Goal: Task Accomplishment & Management: Manage account settings

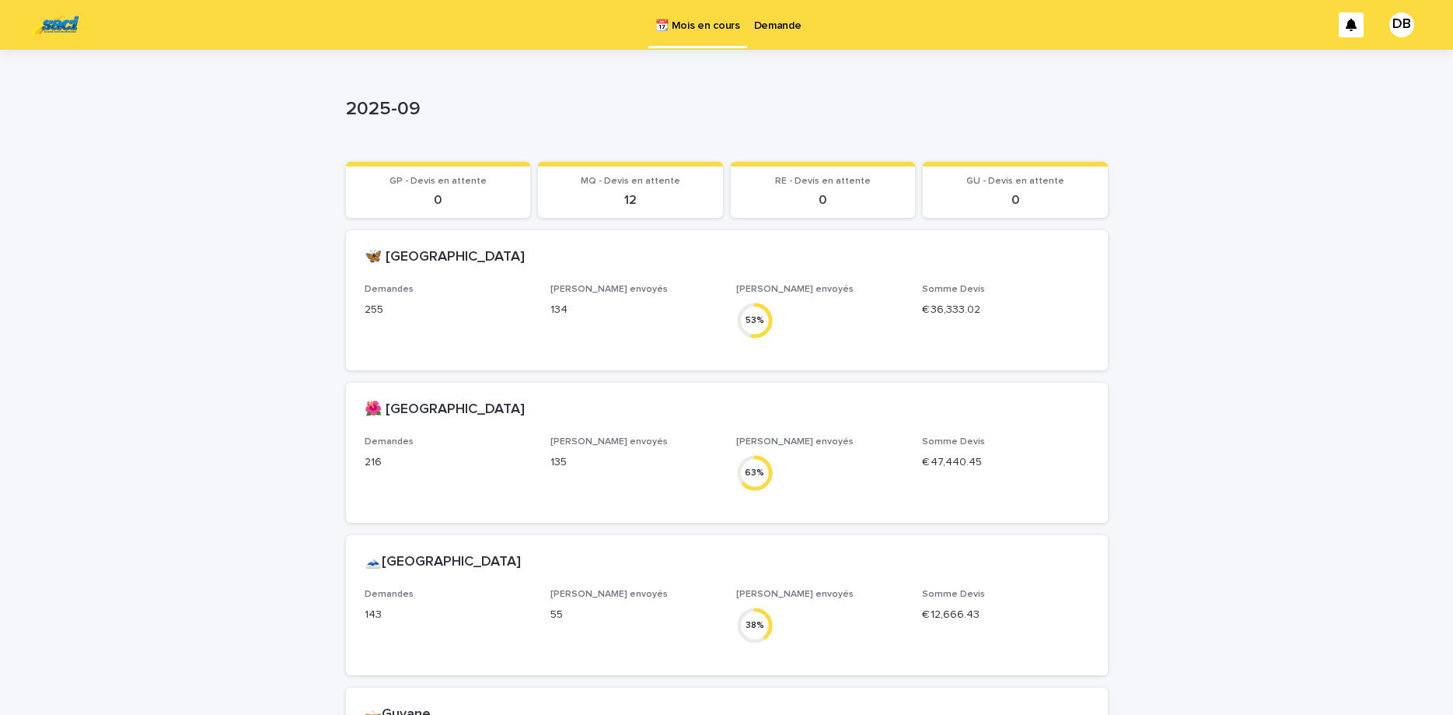
click at [771, 27] on p "Demande" at bounding box center [777, 16] width 47 height 33
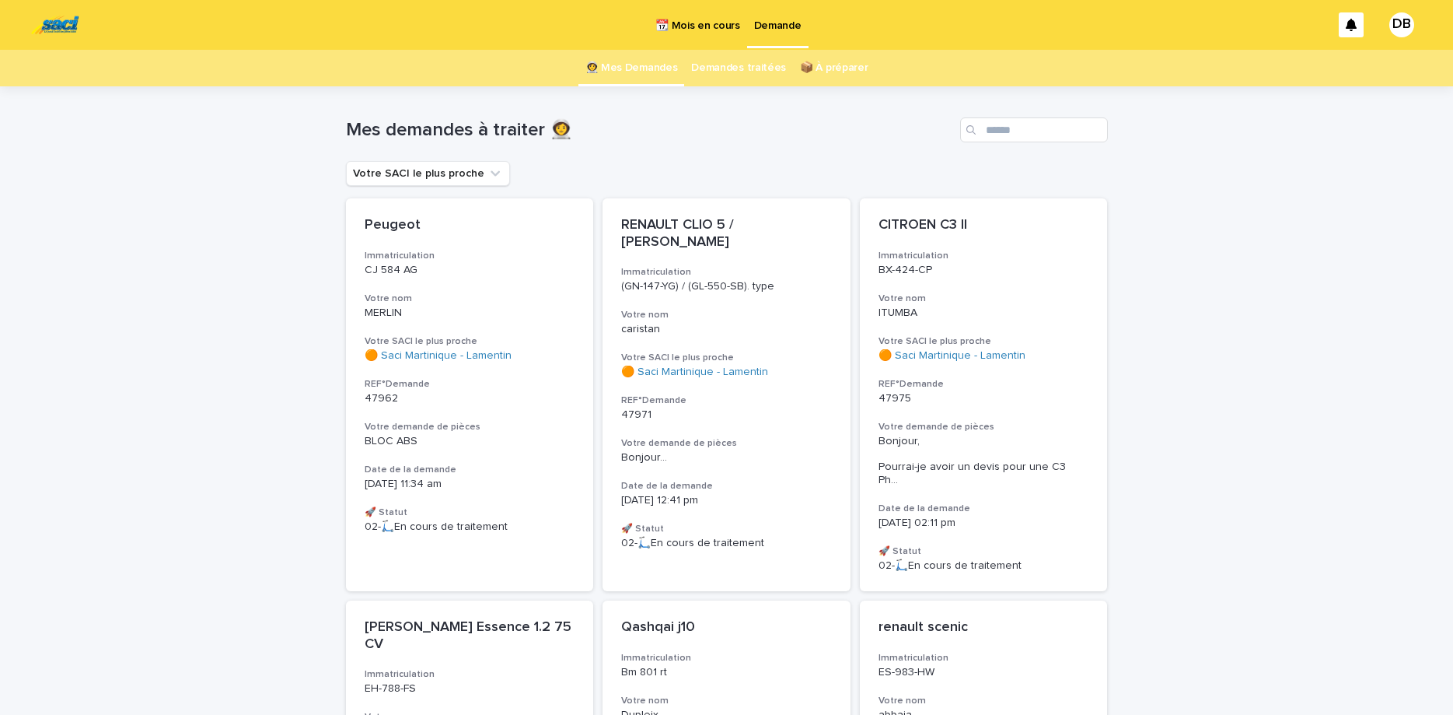
scroll to position [65, 0]
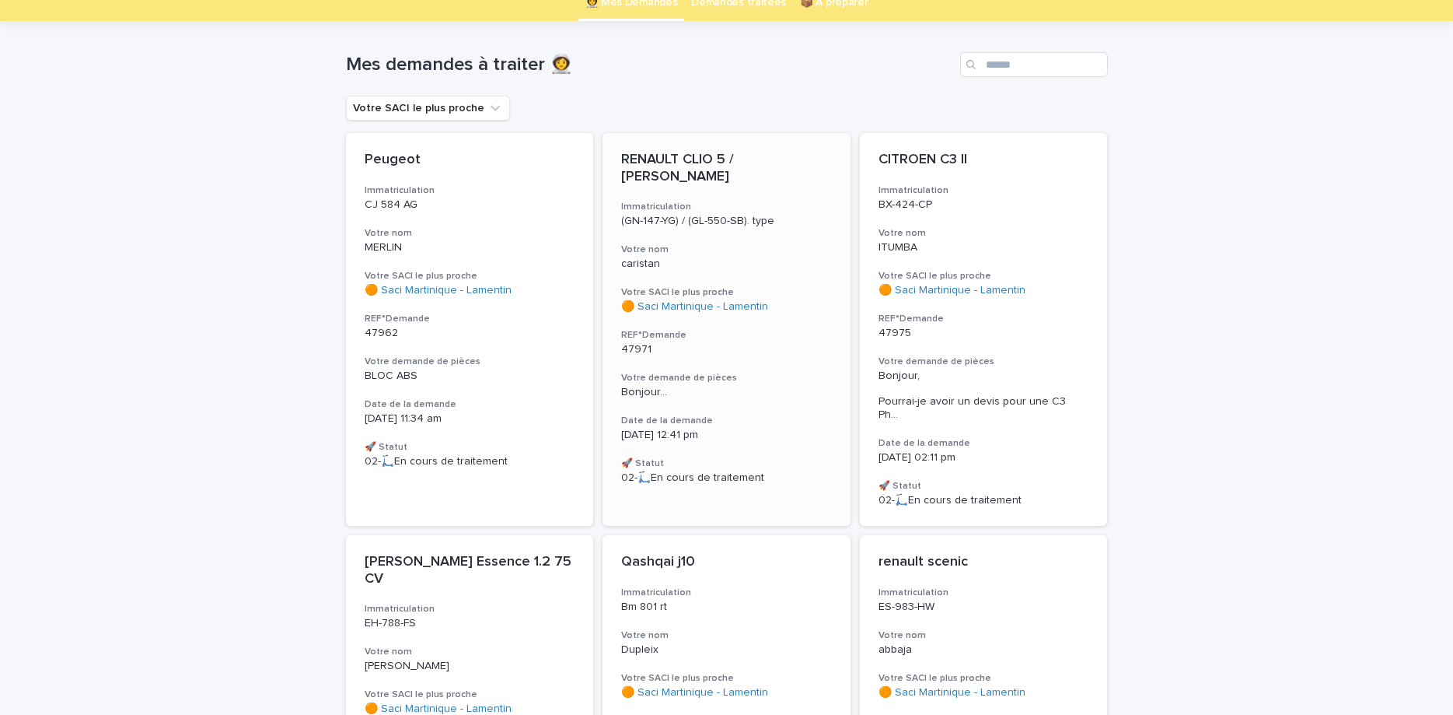
click at [736, 260] on p "caristan" at bounding box center [726, 263] width 211 height 13
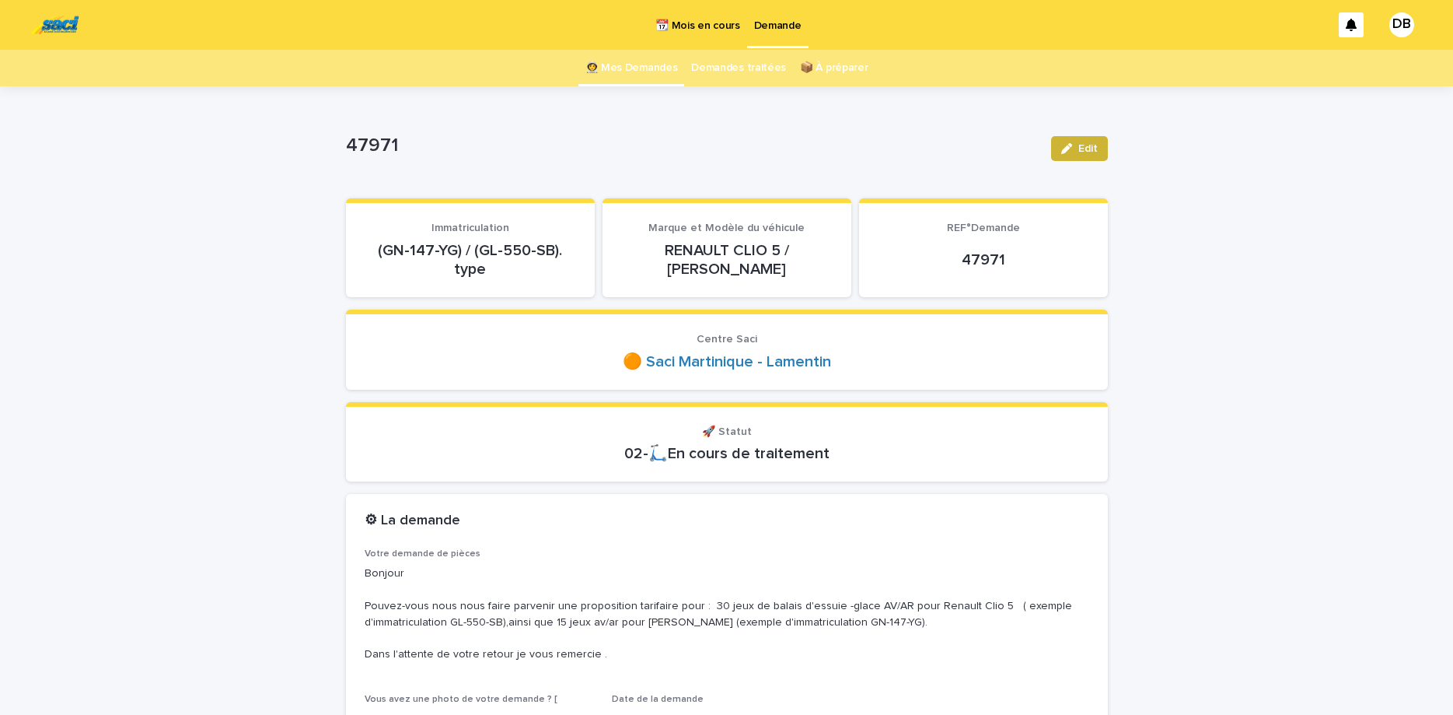
click at [1079, 150] on span "Edit" at bounding box center [1087, 148] width 19 height 11
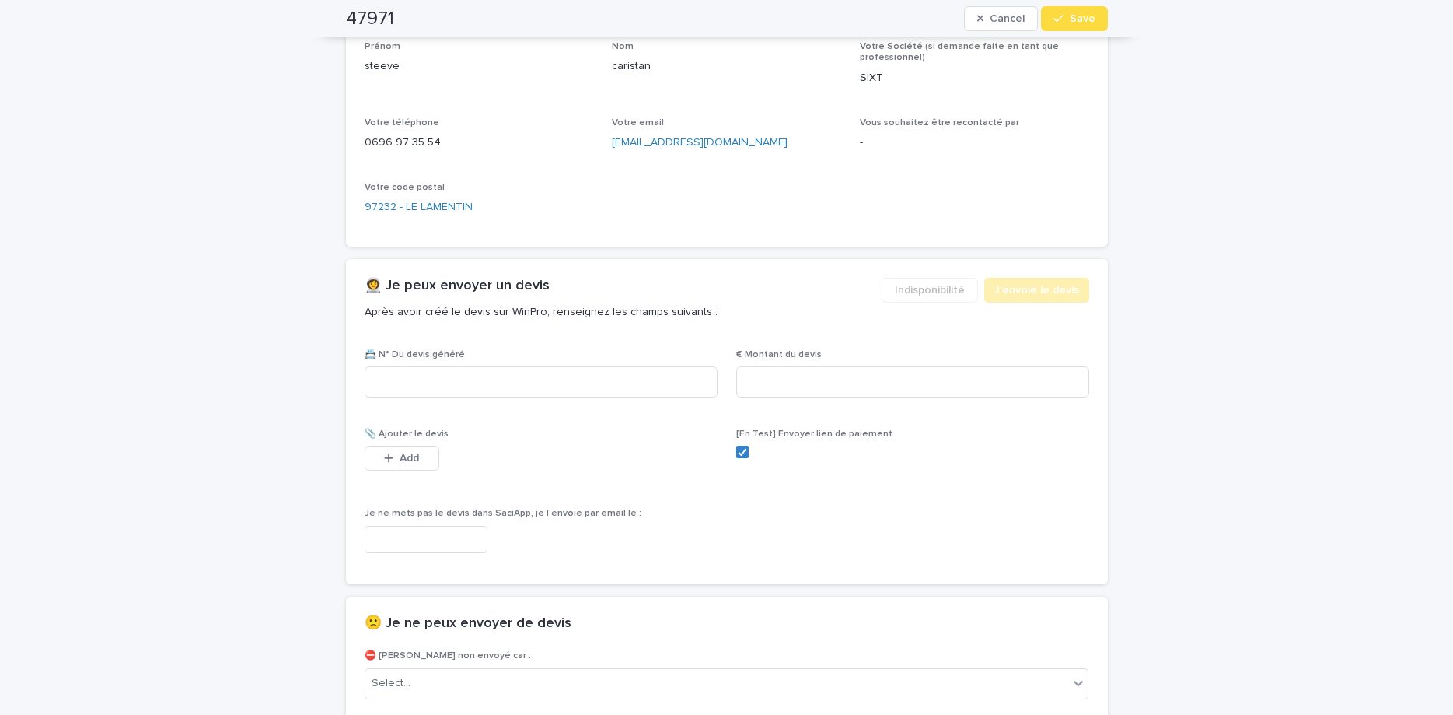
scroll to position [1171, 0]
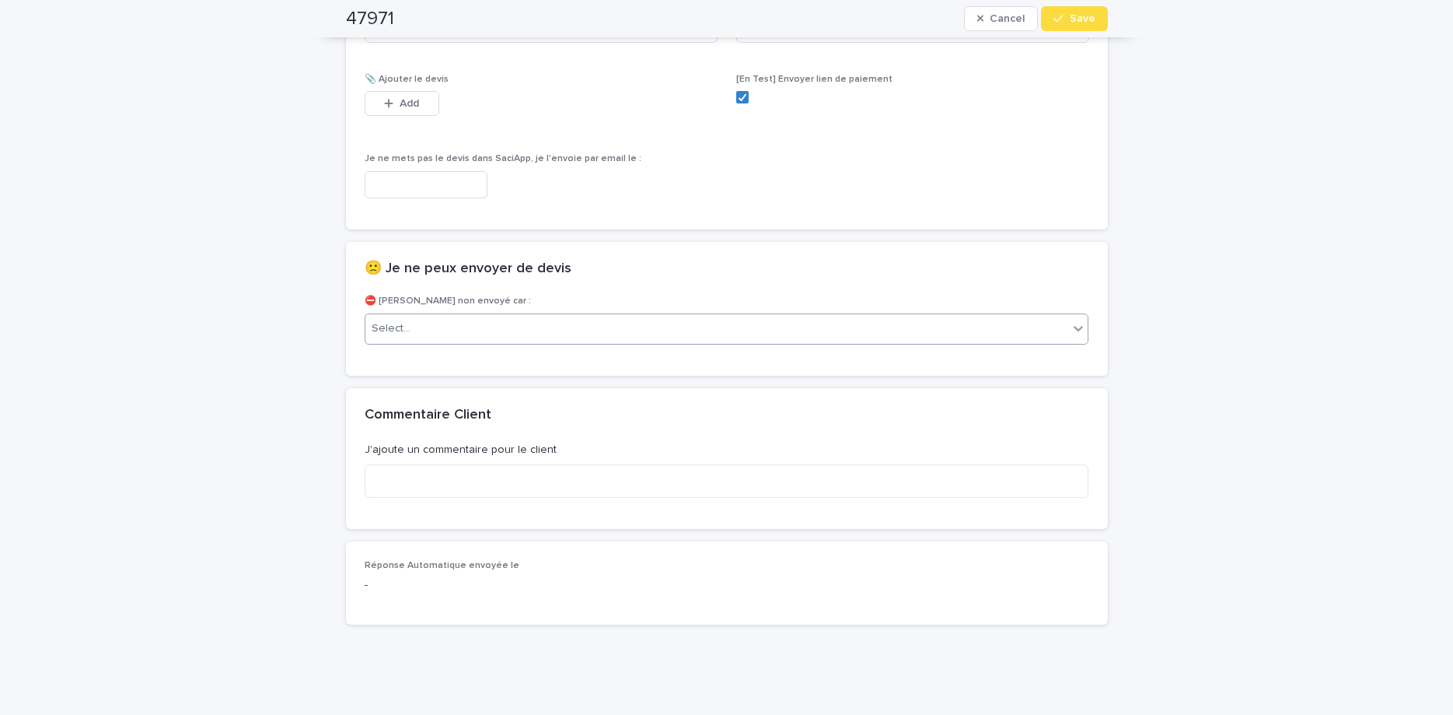
click at [495, 335] on div "Select..." at bounding box center [717, 329] width 704 height 26
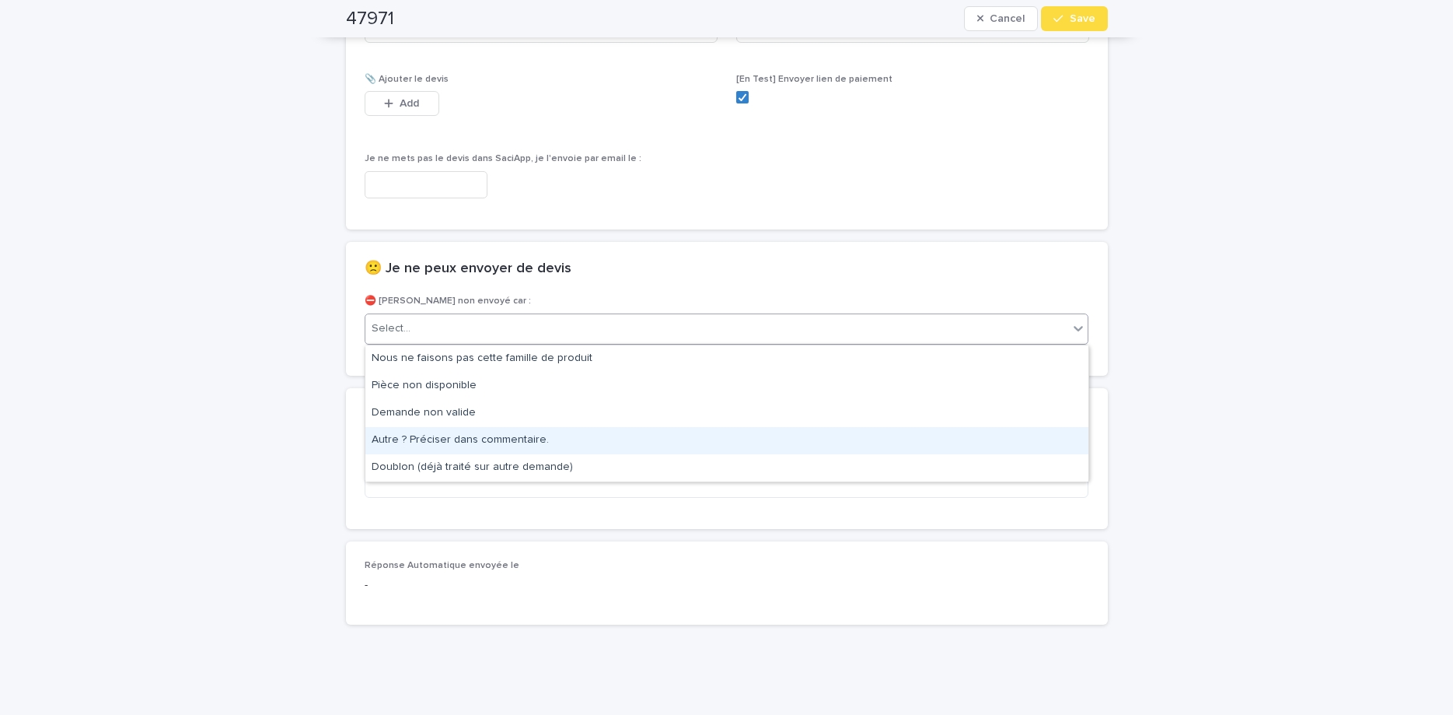
click at [514, 441] on div "Autre ? Préciser dans commentaire." at bounding box center [726, 440] width 723 height 27
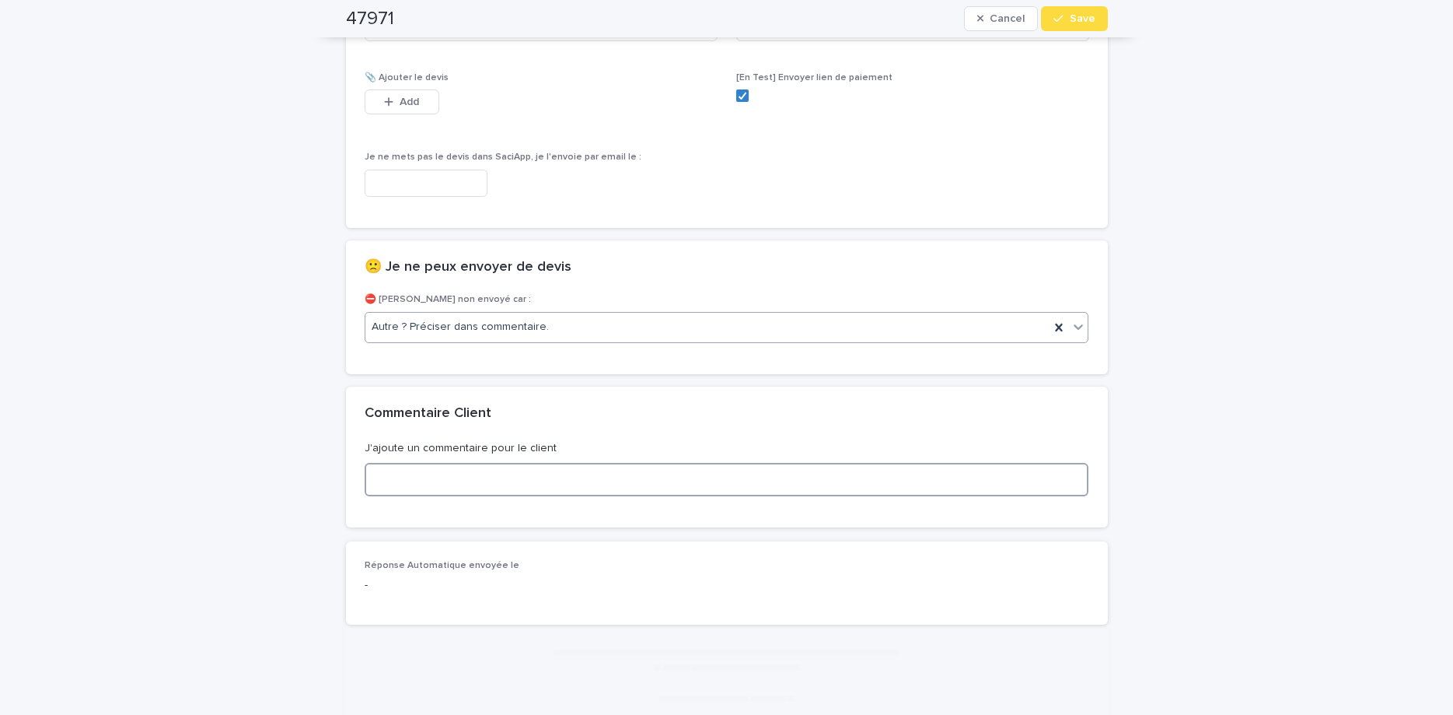
click at [548, 484] on textarea at bounding box center [727, 479] width 725 height 33
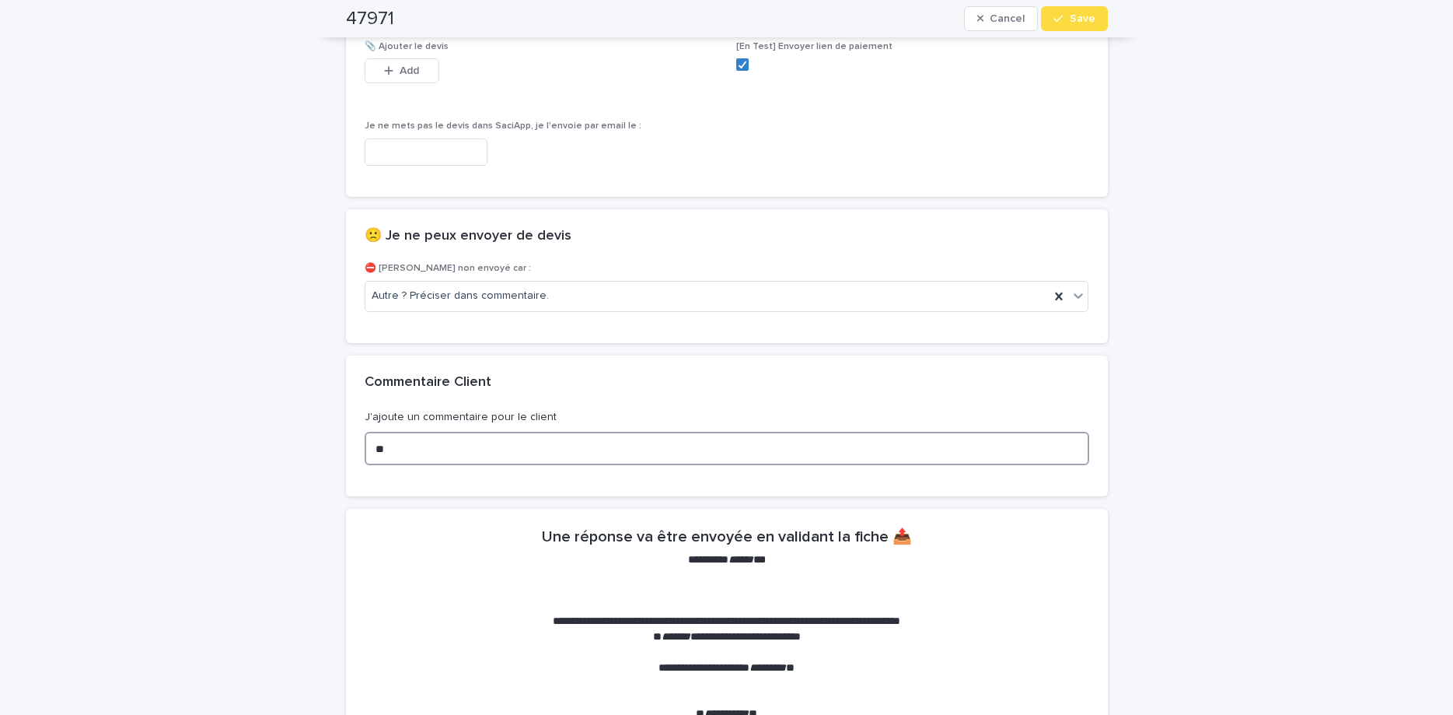
type textarea "*"
type textarea "**********"
click at [1075, 16] on span "Save" at bounding box center [1083, 18] width 26 height 11
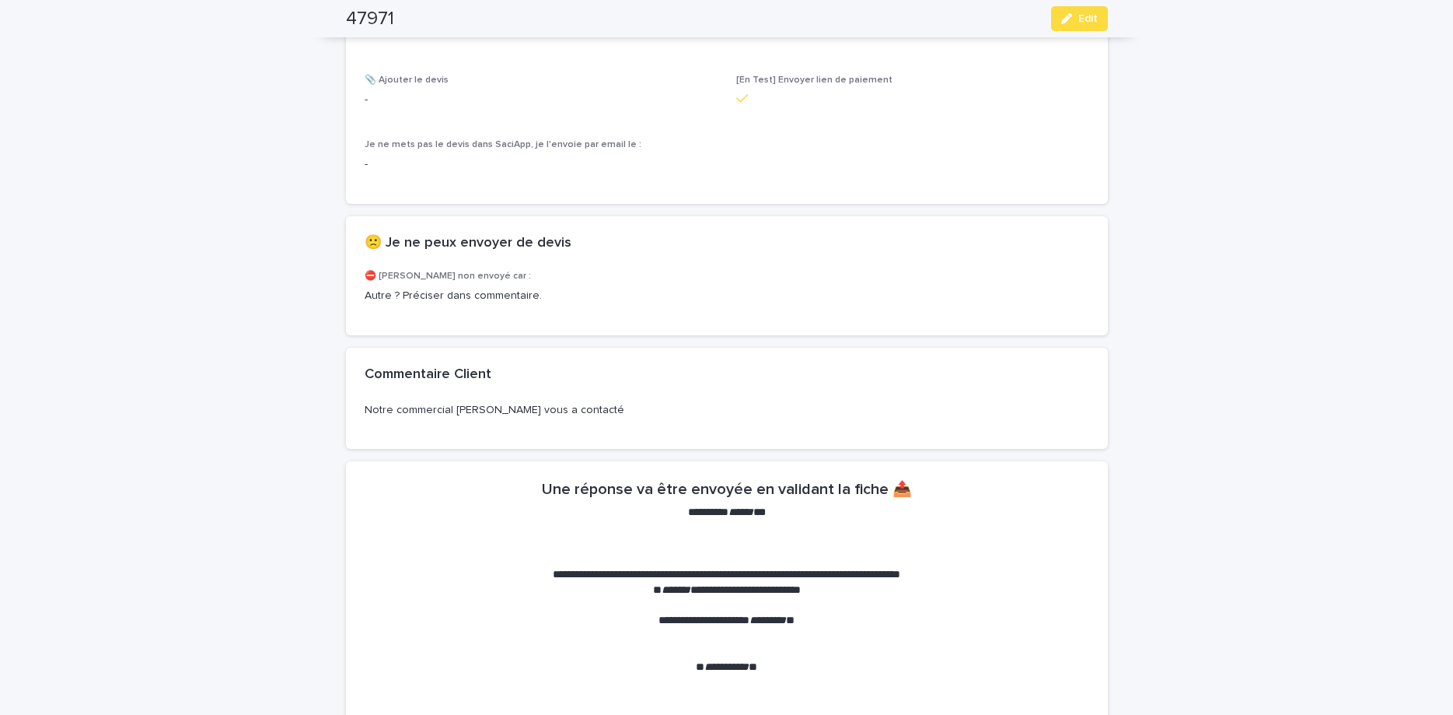
scroll to position [0, 0]
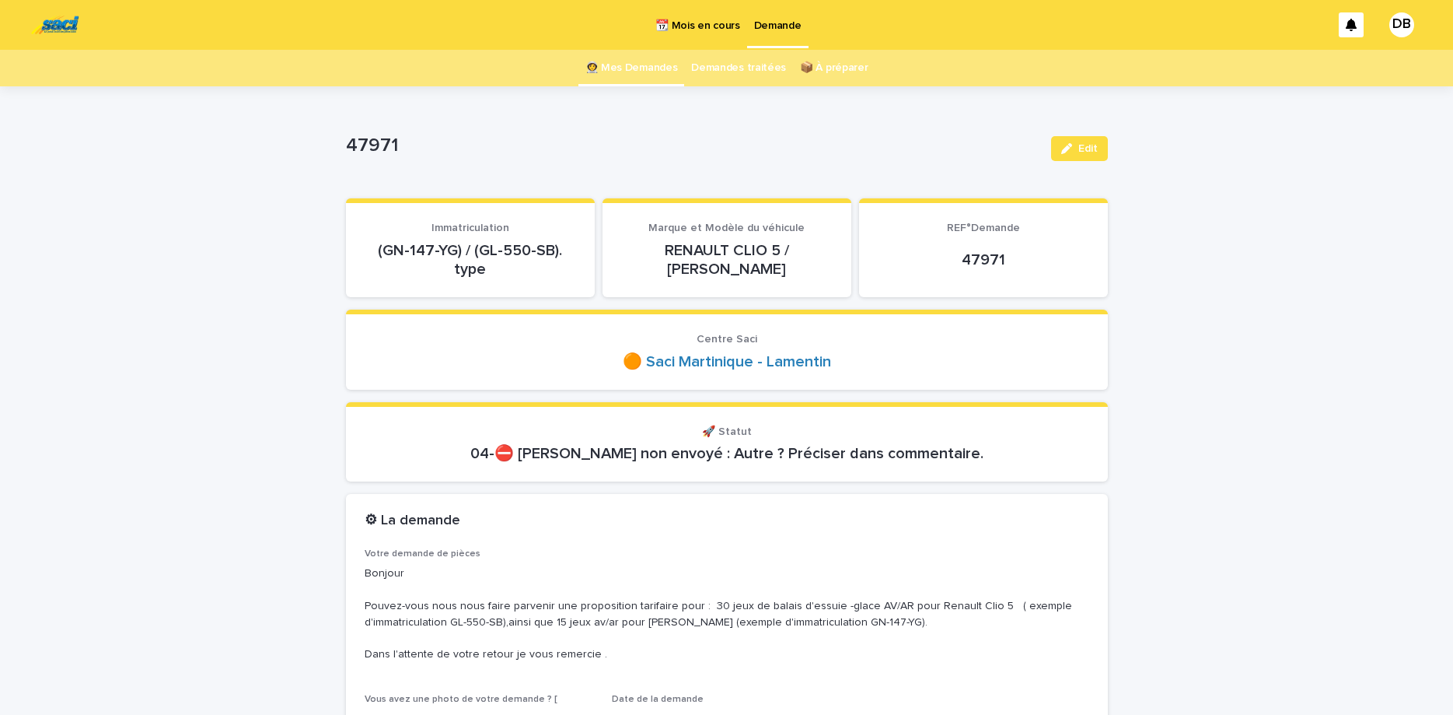
click at [655, 70] on link "👩‍🚀 Mes Demandes" at bounding box center [631, 68] width 93 height 37
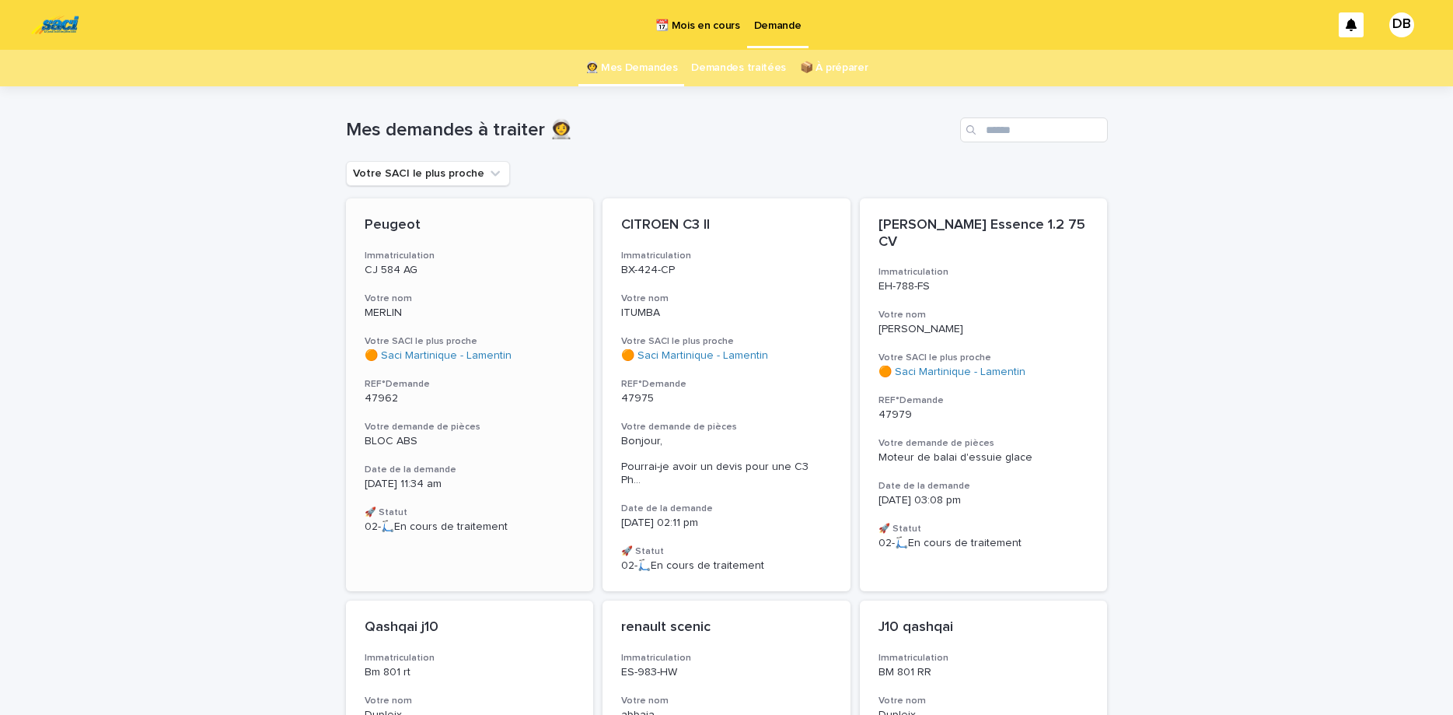
click at [477, 251] on h3 "Immatriculation" at bounding box center [470, 256] width 211 height 12
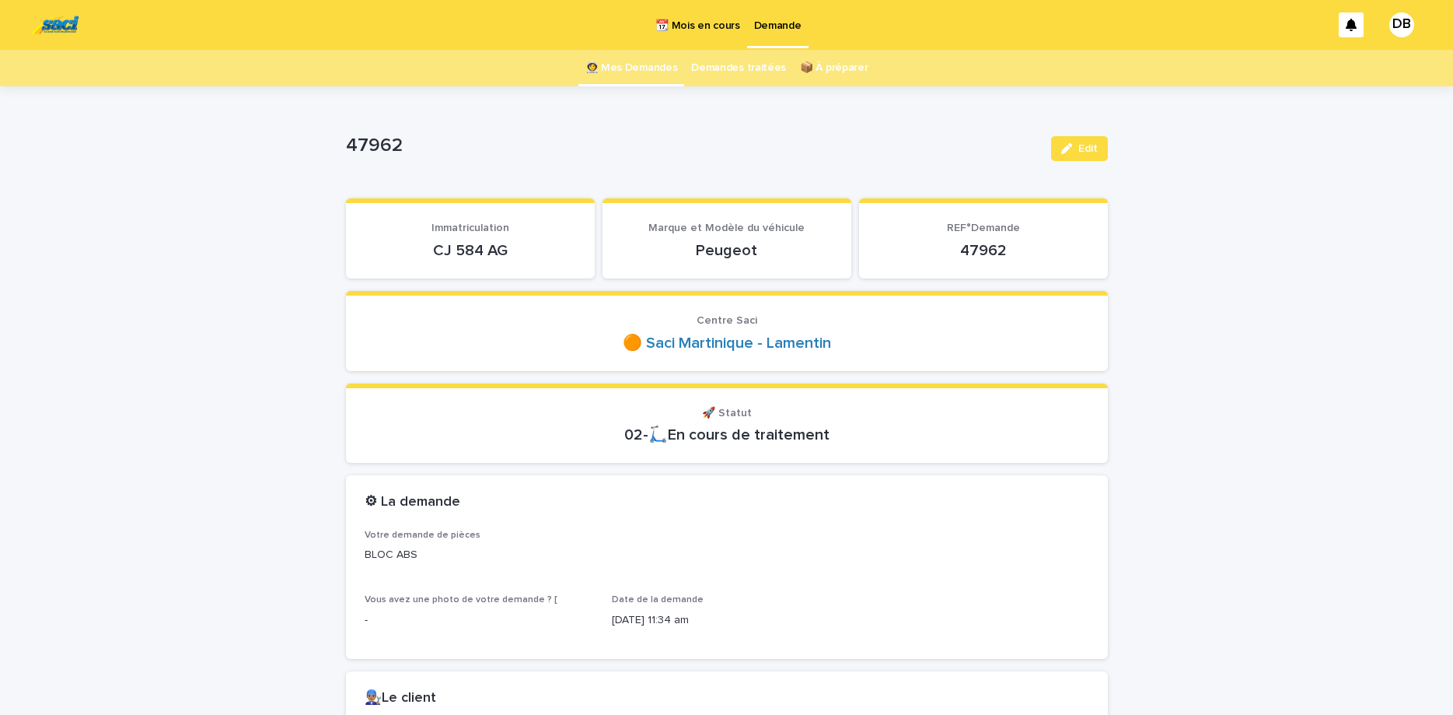
drag, startPoint x: 134, startPoint y: 606, endPoint x: 19, endPoint y: 187, distance: 434.6
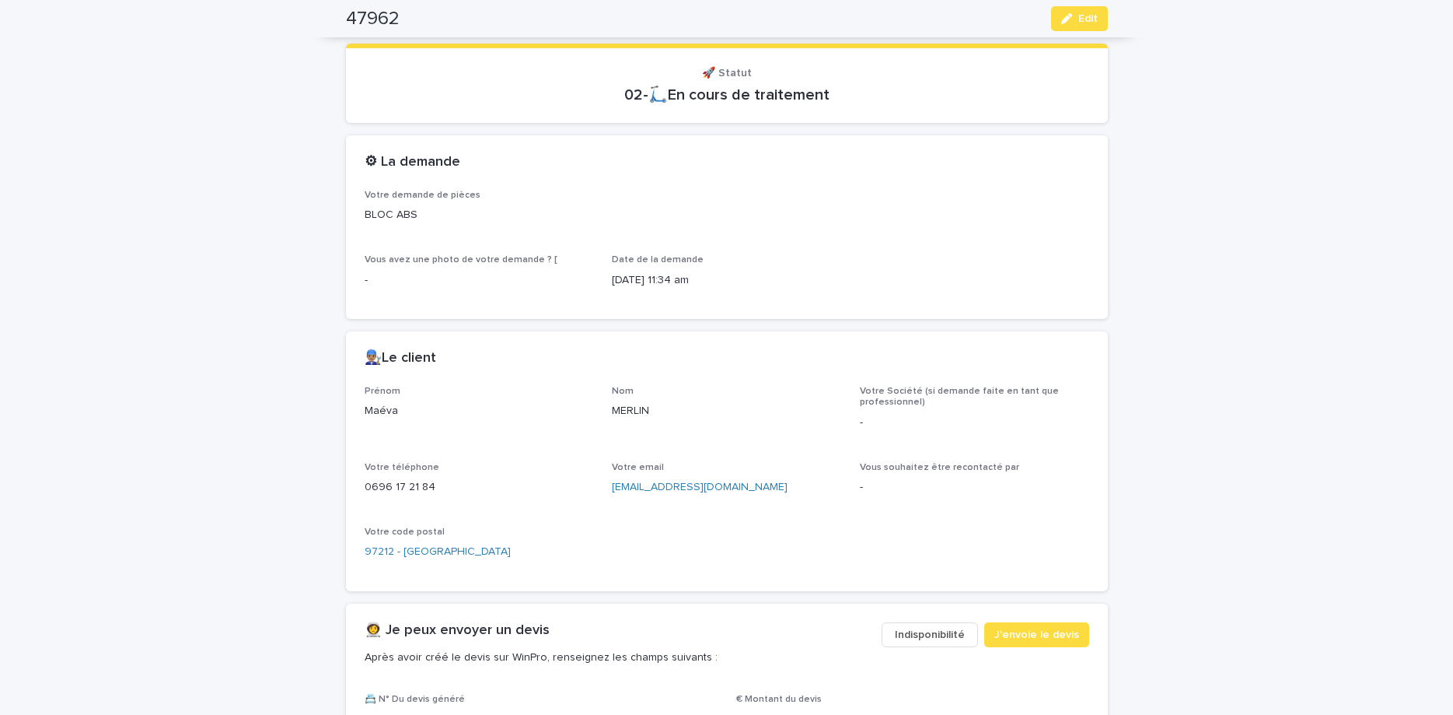
scroll to position [392, 0]
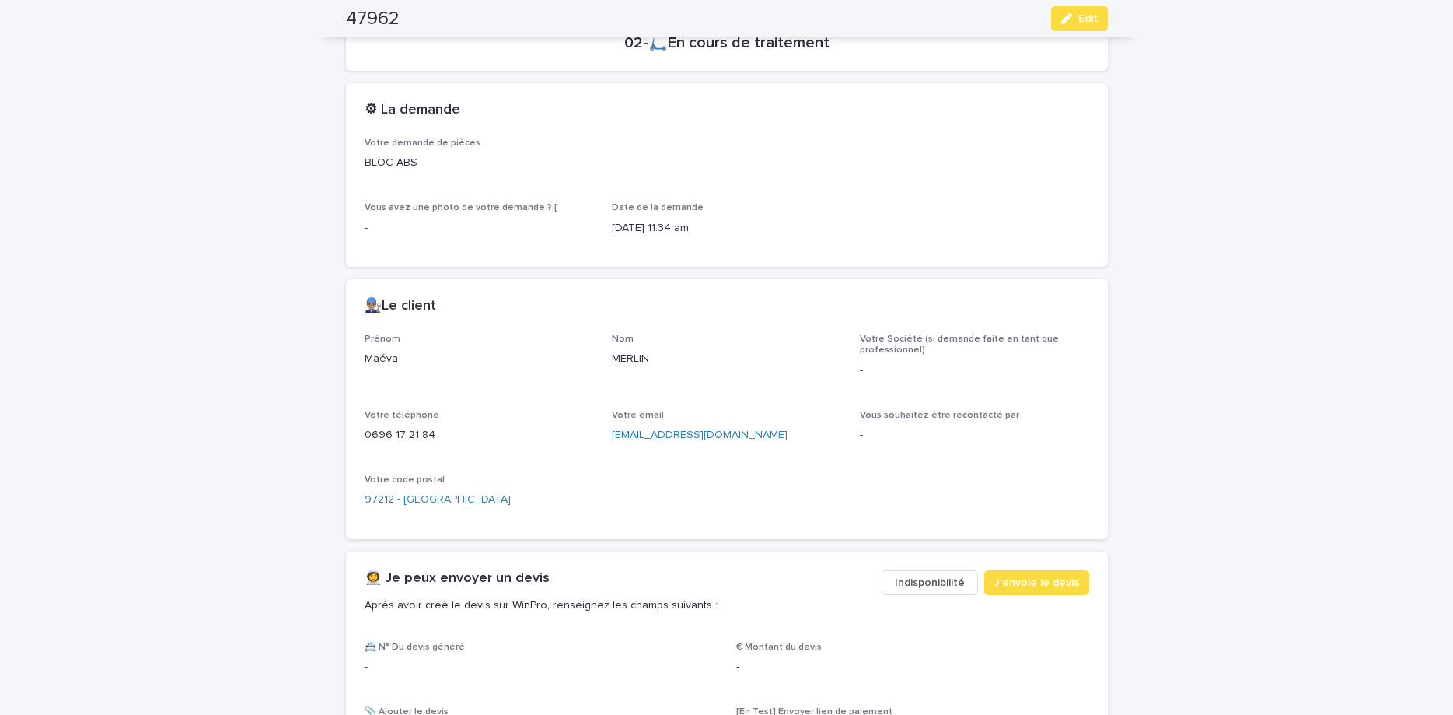
click at [386, 433] on p "0696 17 21 84" at bounding box center [479, 435] width 229 height 16
click at [1103, 19] on button "Edit" at bounding box center [1079, 18] width 57 height 25
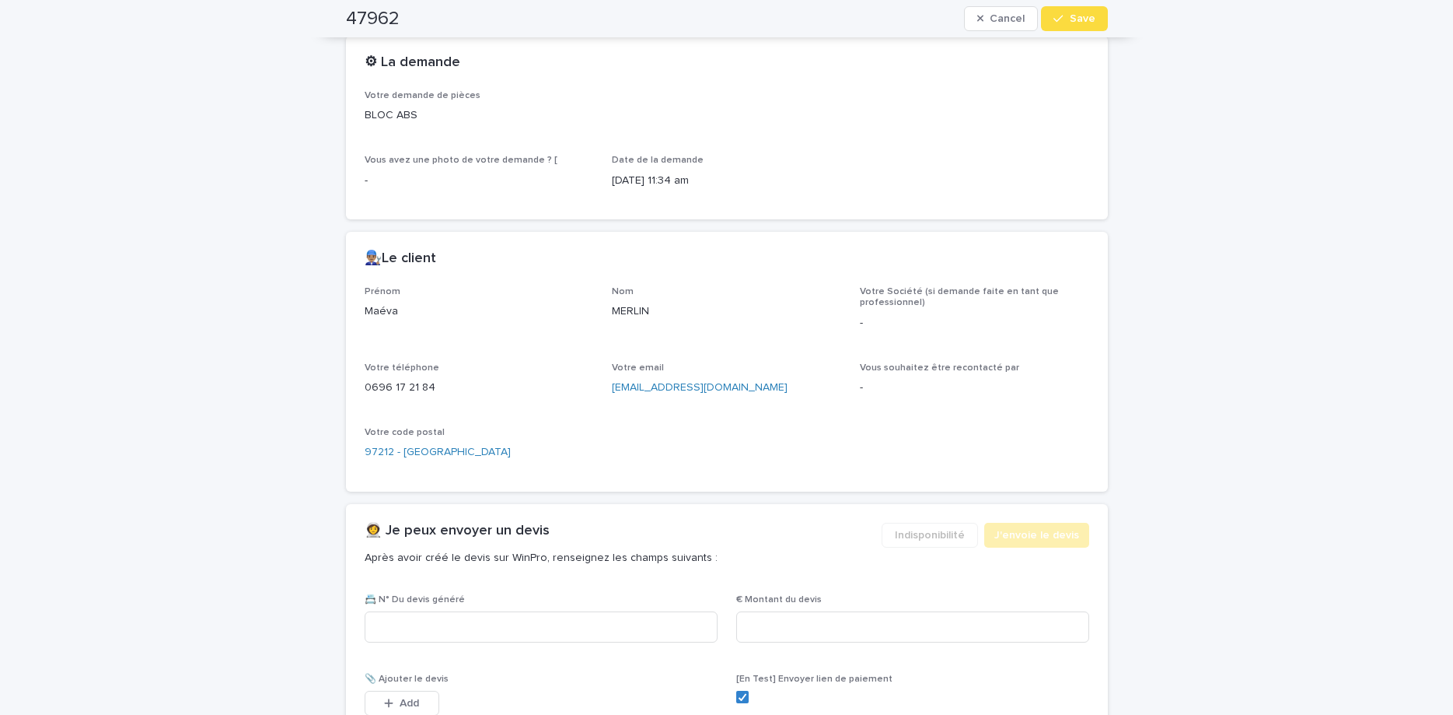
scroll to position [766, 0]
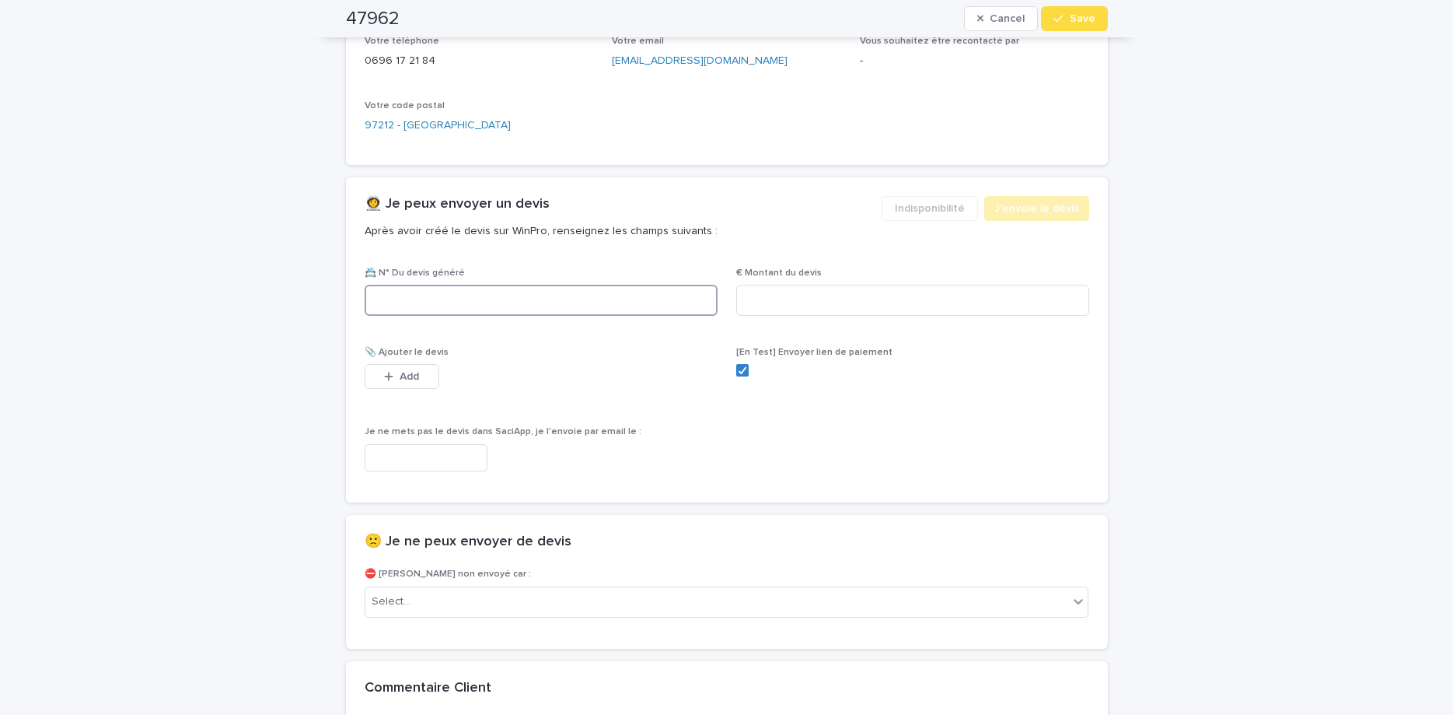
click at [534, 313] on input at bounding box center [541, 300] width 353 height 31
paste input "********"
type input "********"
click at [750, 308] on input at bounding box center [912, 300] width 353 height 31
type input "******"
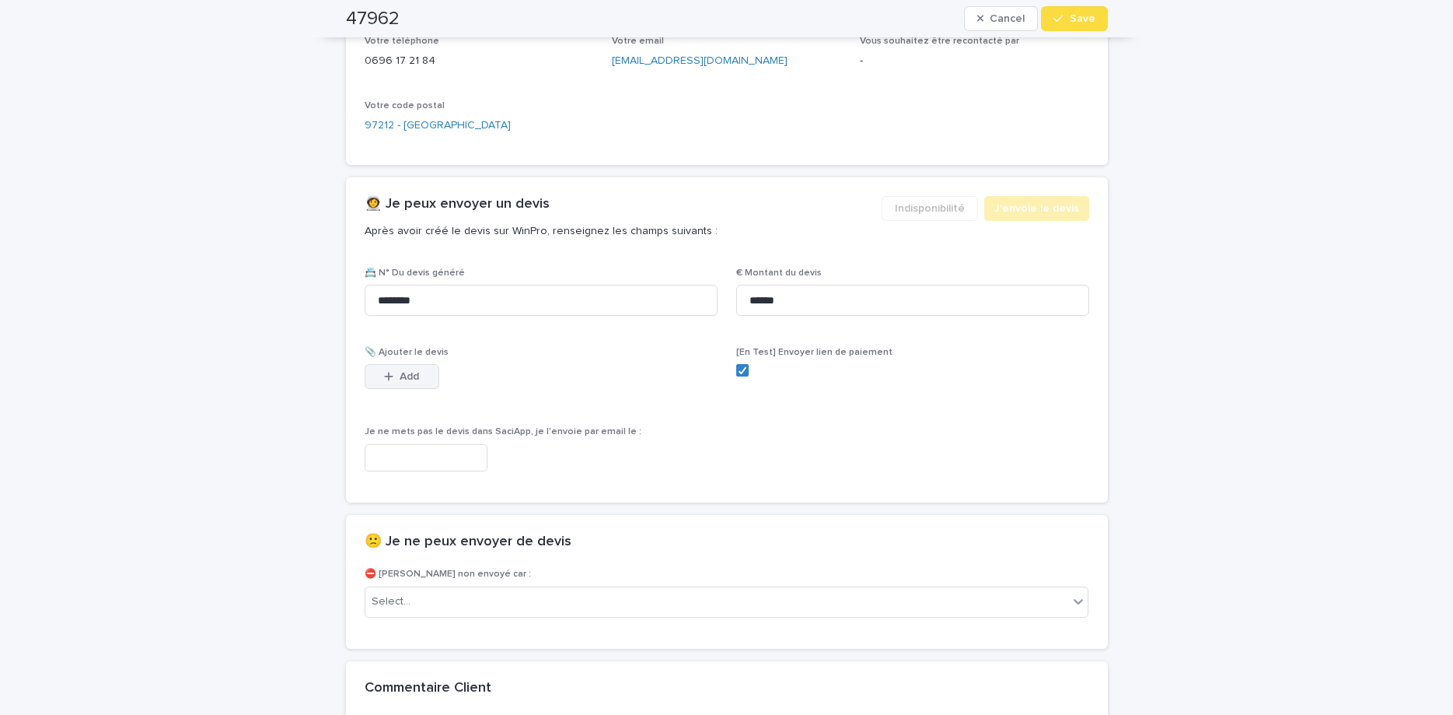
click at [429, 380] on button "Add" at bounding box center [402, 376] width 75 height 25
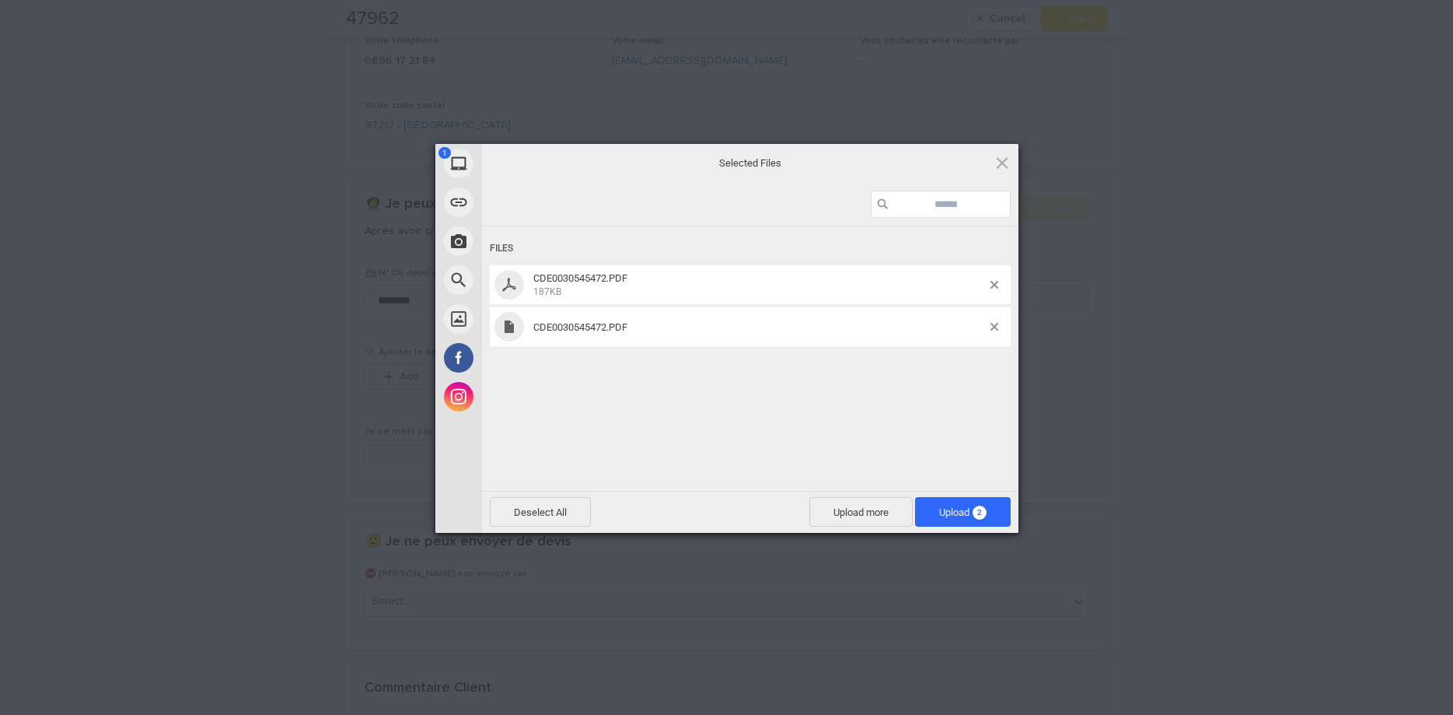
click at [991, 321] on div "CDE0030545472.PDF" at bounding box center [750, 326] width 521 height 39
click at [997, 324] on span at bounding box center [995, 327] width 8 height 8
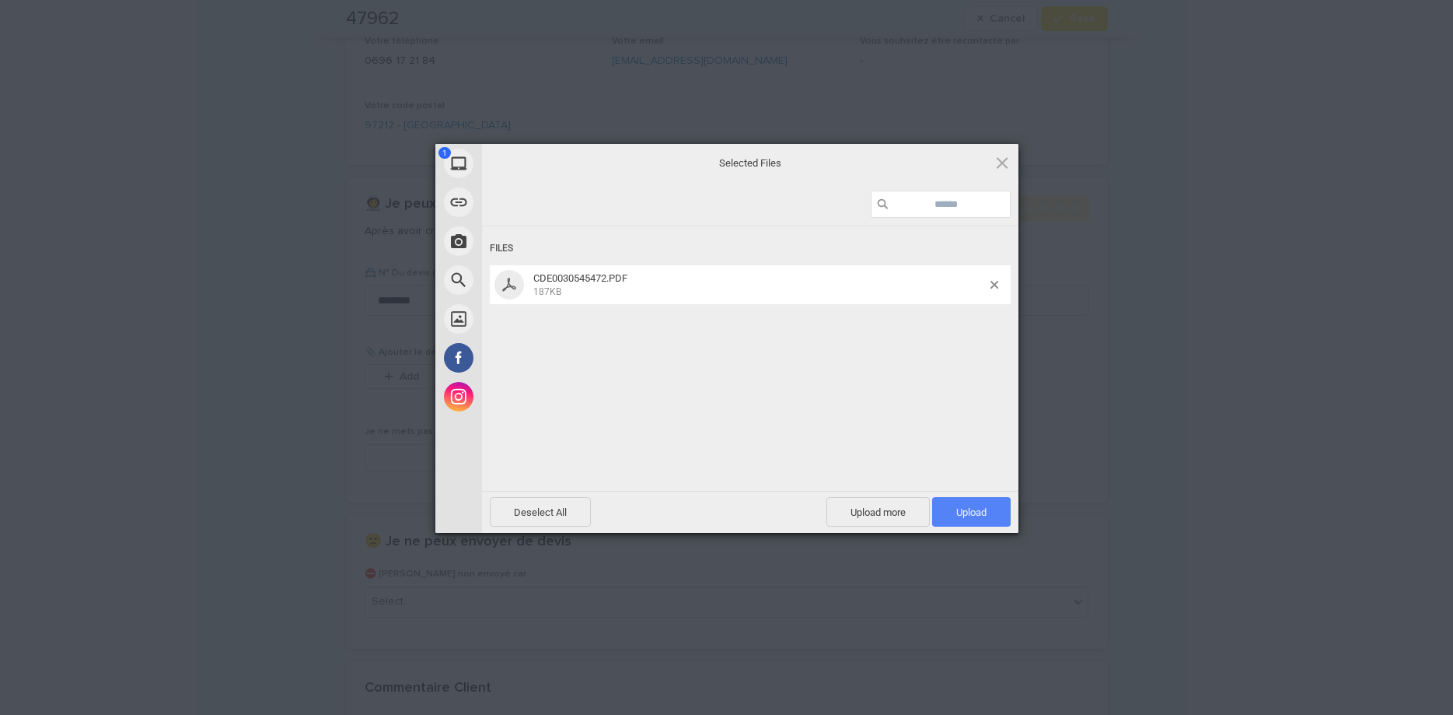
click at [980, 505] on span "Upload 1" at bounding box center [971, 512] width 79 height 30
click at [1100, 22] on div "My Device Link (URL) Take Photo Web Search Unsplash Facebook Instagram Uploaded…" at bounding box center [726, 357] width 1453 height 715
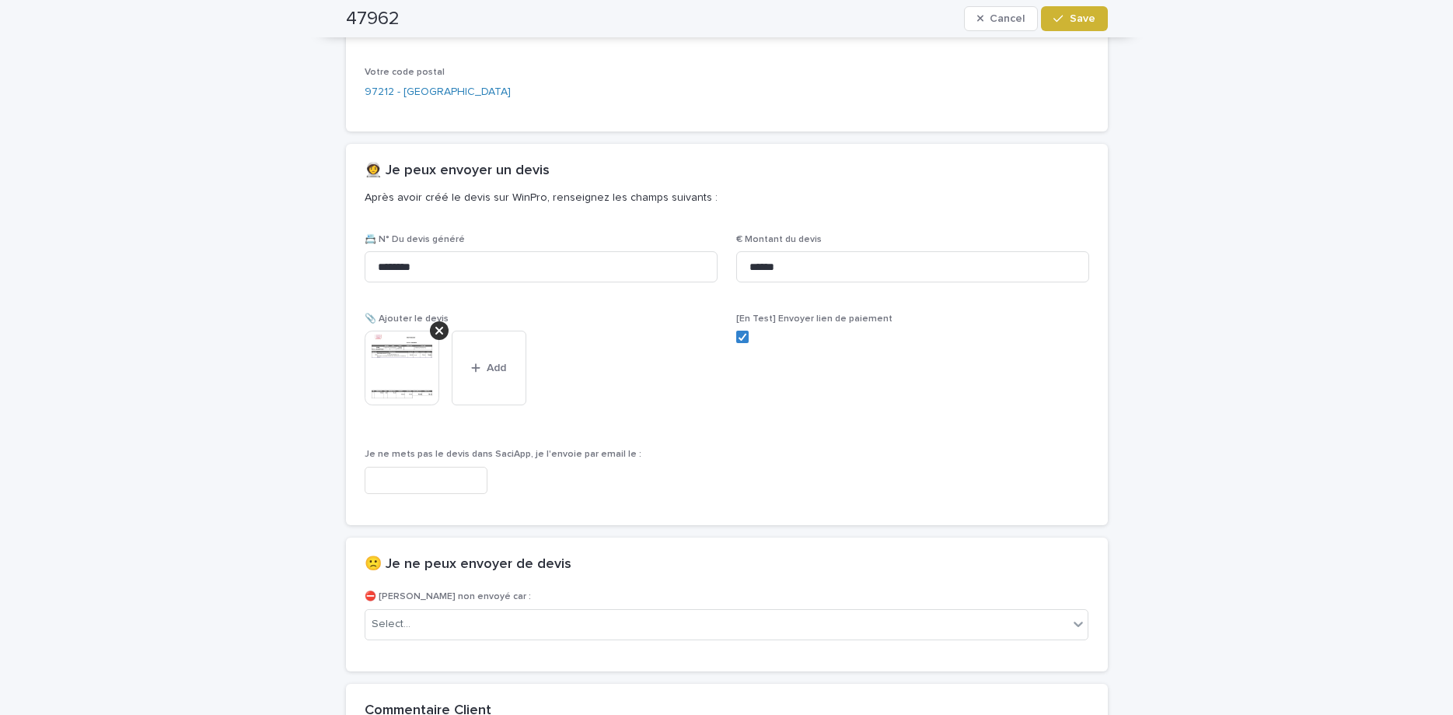
drag, startPoint x: 1083, startPoint y: 22, endPoint x: 1068, endPoint y: 23, distance: 15.6
click at [1082, 22] on span "Save" at bounding box center [1083, 18] width 26 height 11
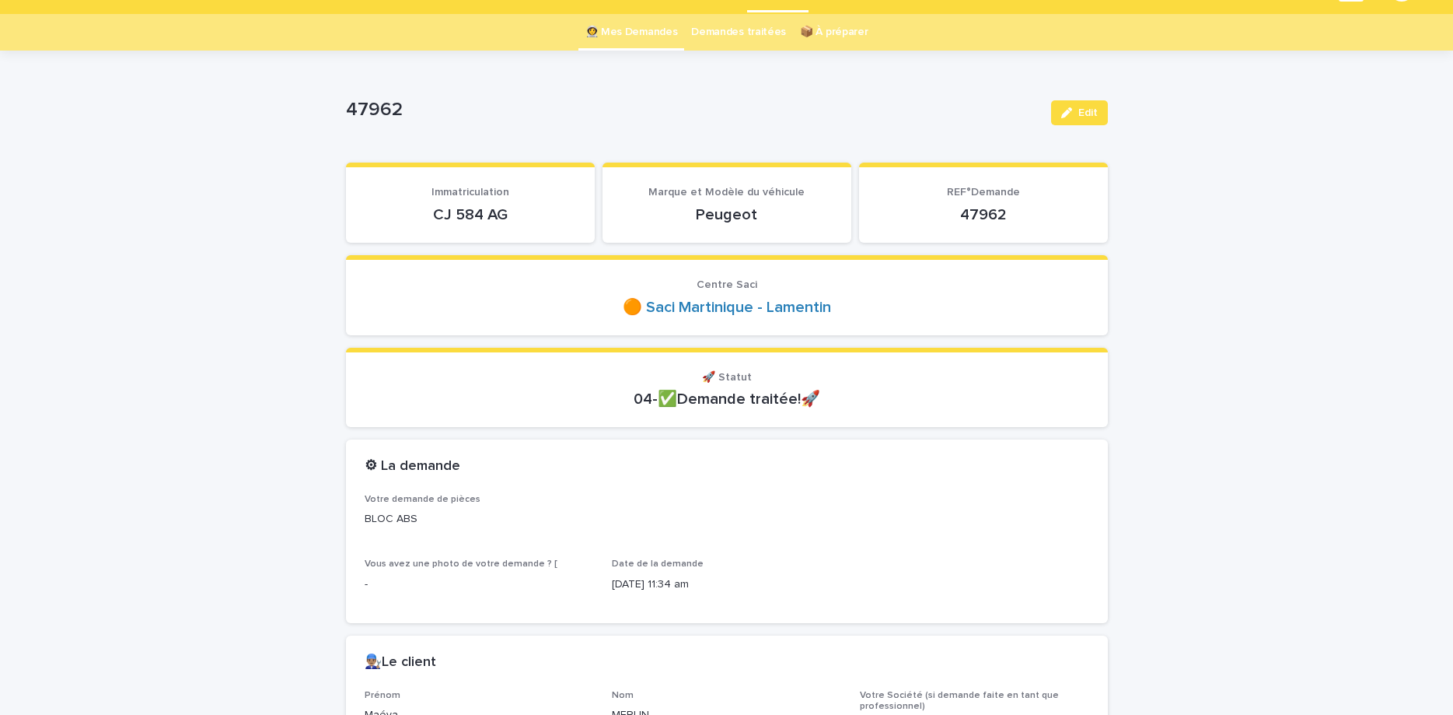
scroll to position [0, 0]
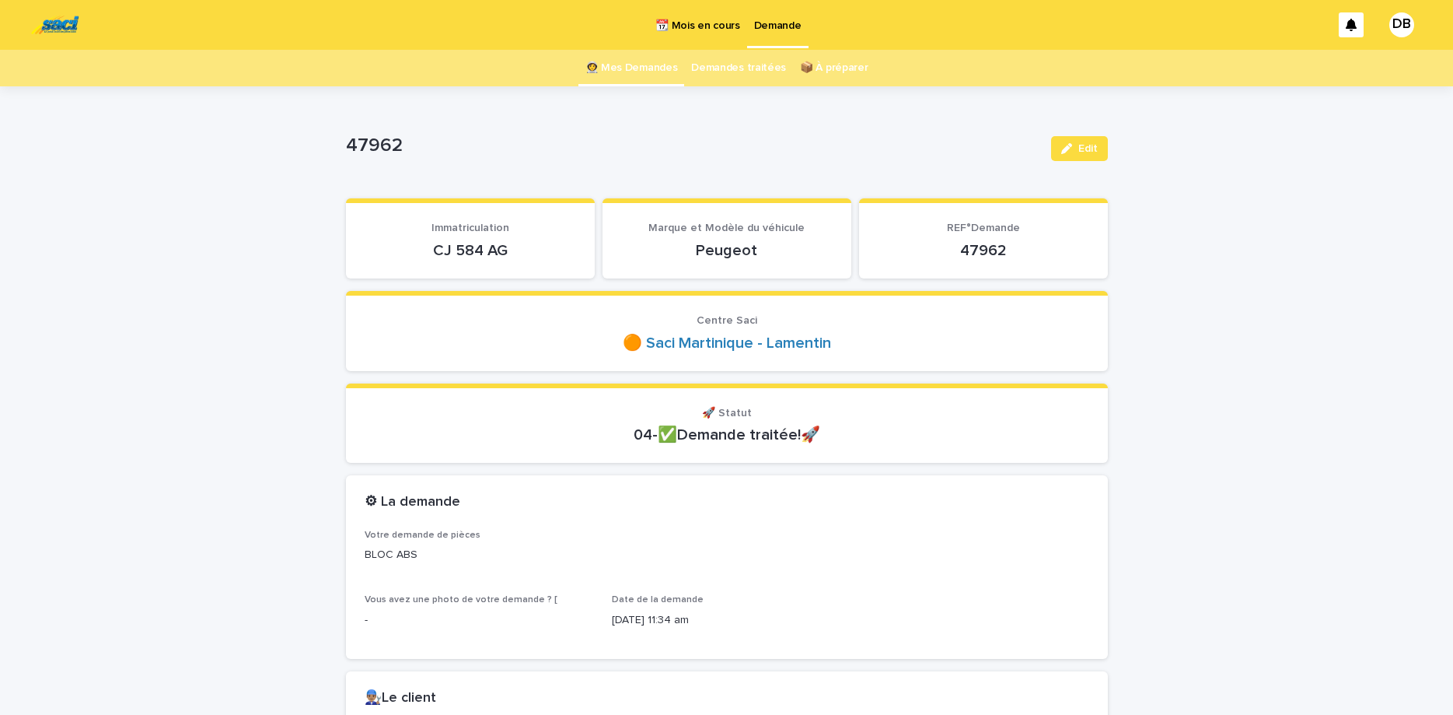
click at [609, 72] on link "👩‍🚀 Mes Demandes" at bounding box center [631, 68] width 93 height 37
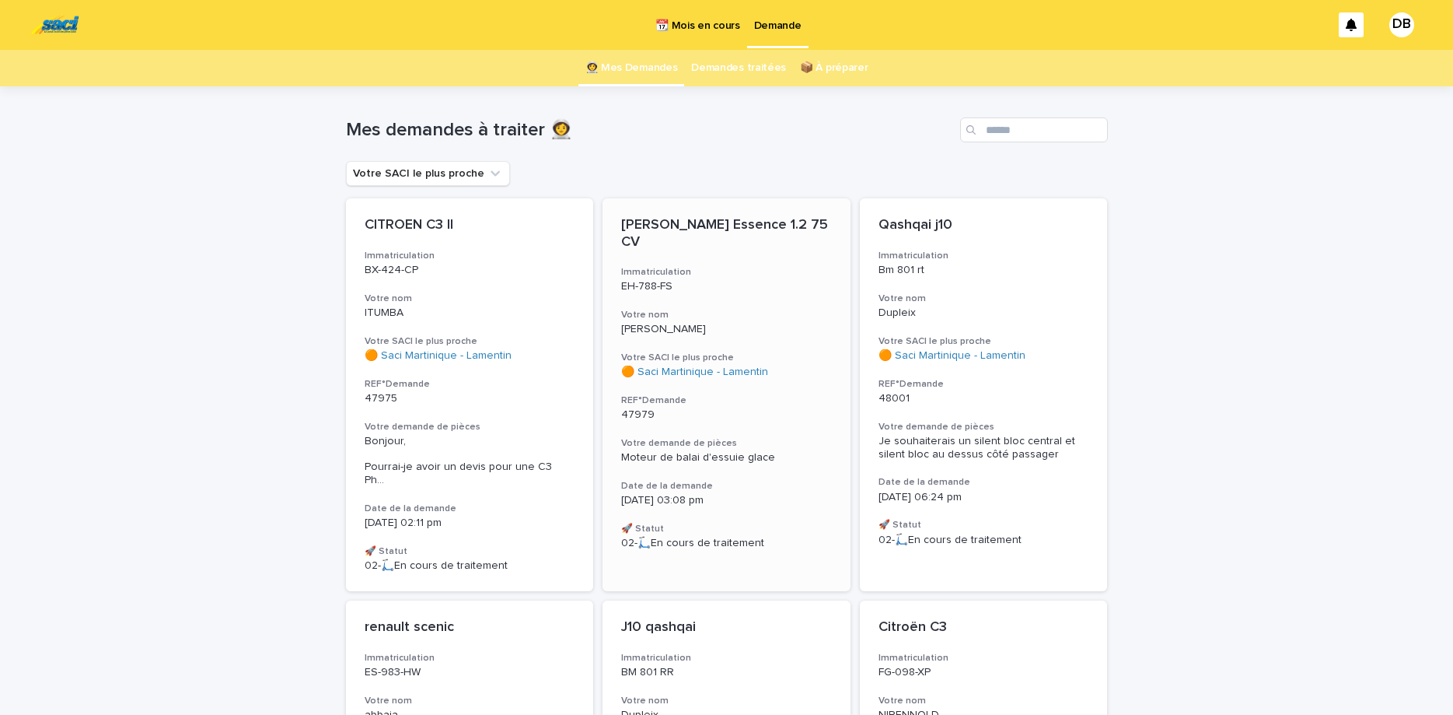
click at [789, 405] on h3 "REF°Demande" at bounding box center [726, 400] width 211 height 12
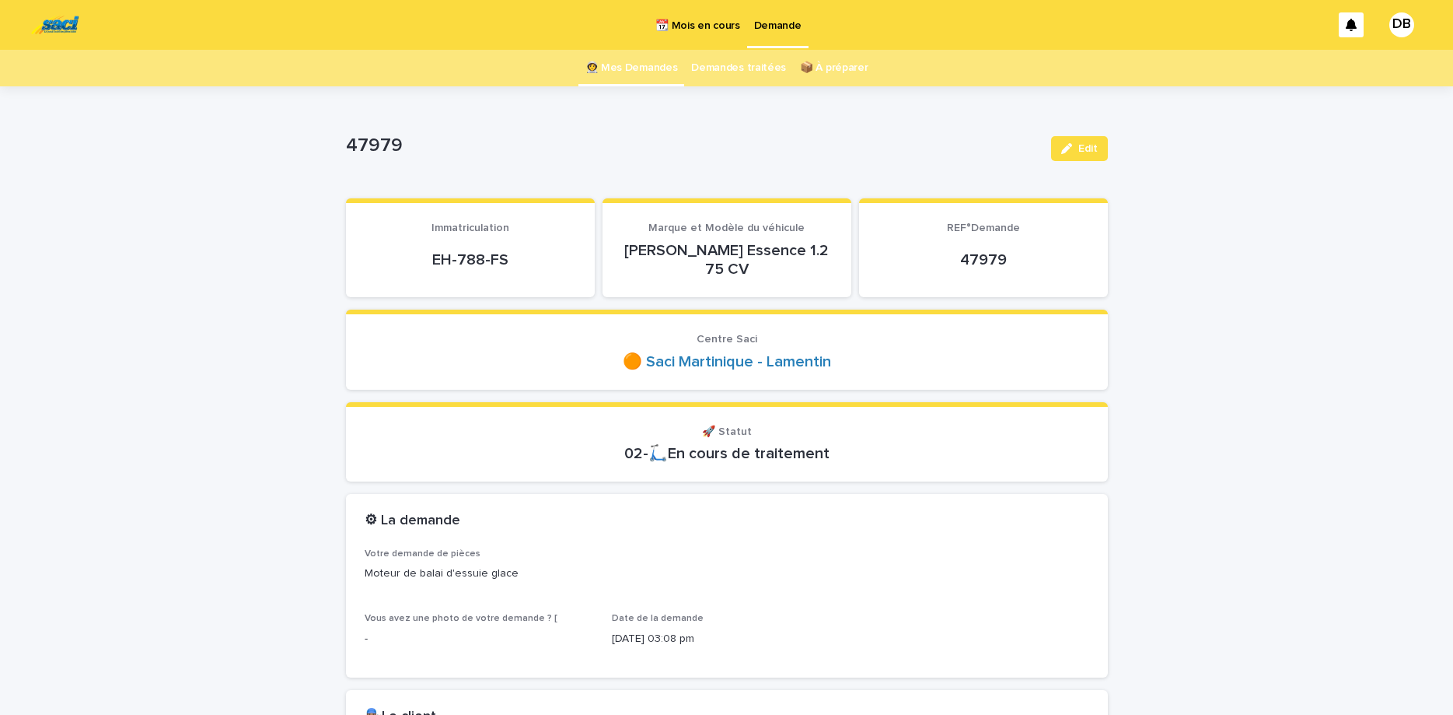
click at [470, 243] on div "EH-788-FS" at bounding box center [470, 259] width 211 height 37
click at [477, 259] on p "EH-788-FS" at bounding box center [470, 259] width 211 height 19
click at [477, 260] on p "EH-788-FS" at bounding box center [470, 259] width 211 height 19
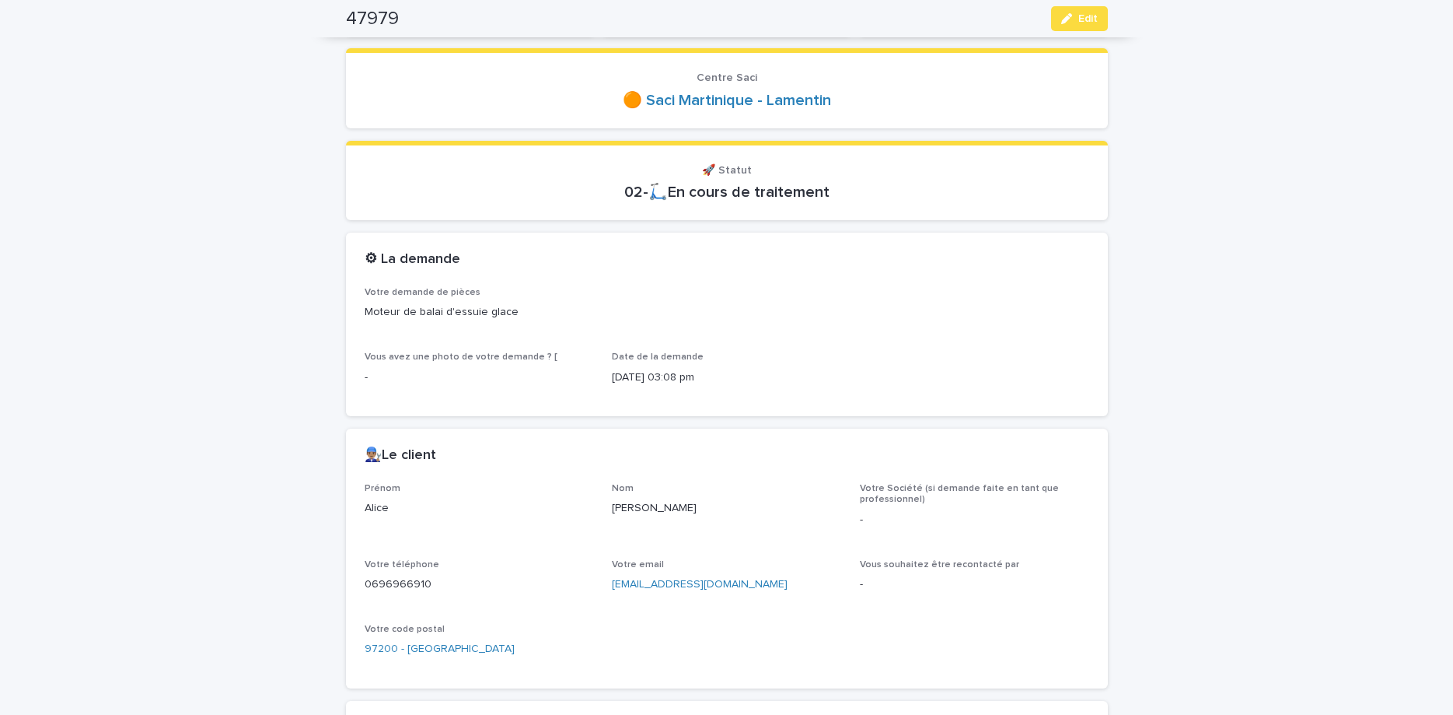
scroll to position [457, 0]
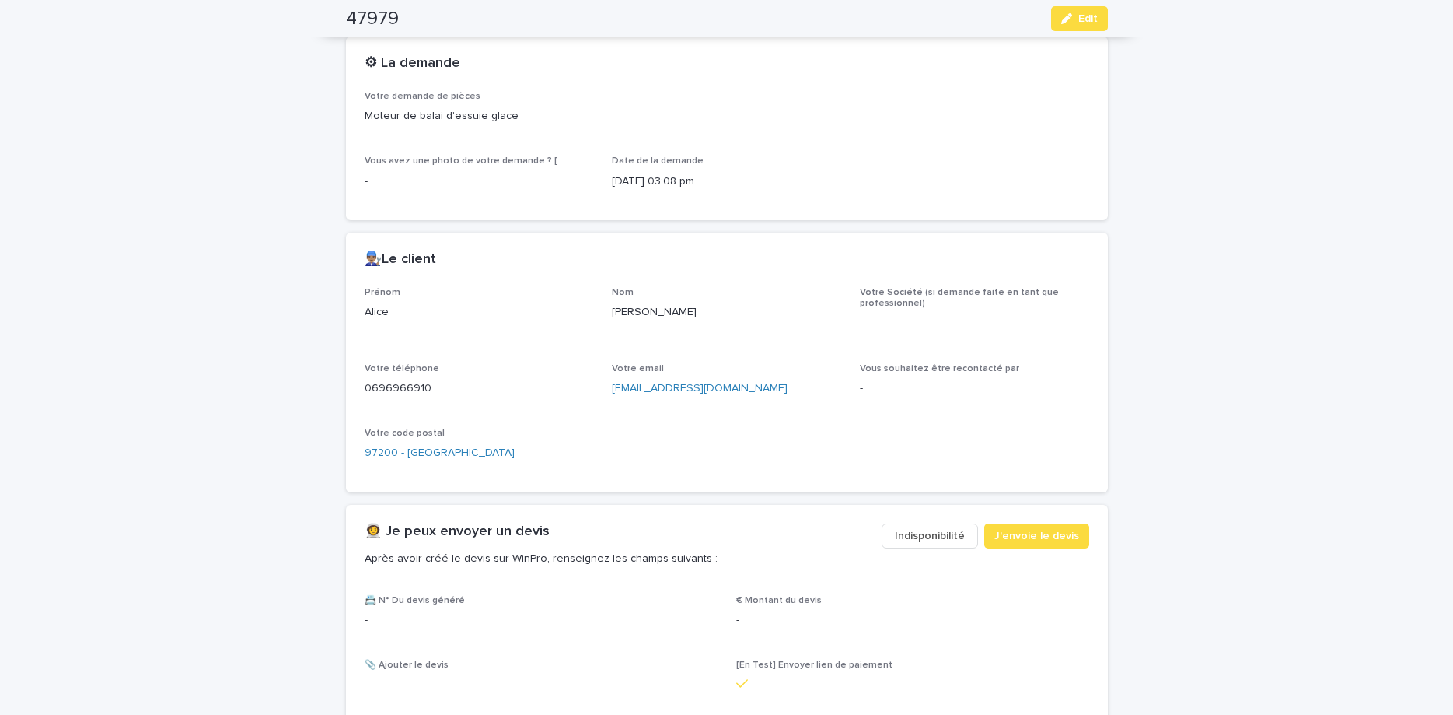
click at [624, 309] on p "[PERSON_NAME]" at bounding box center [726, 312] width 229 height 16
copy p "[PERSON_NAME]"
click at [402, 389] on p "0696966910" at bounding box center [479, 388] width 229 height 16
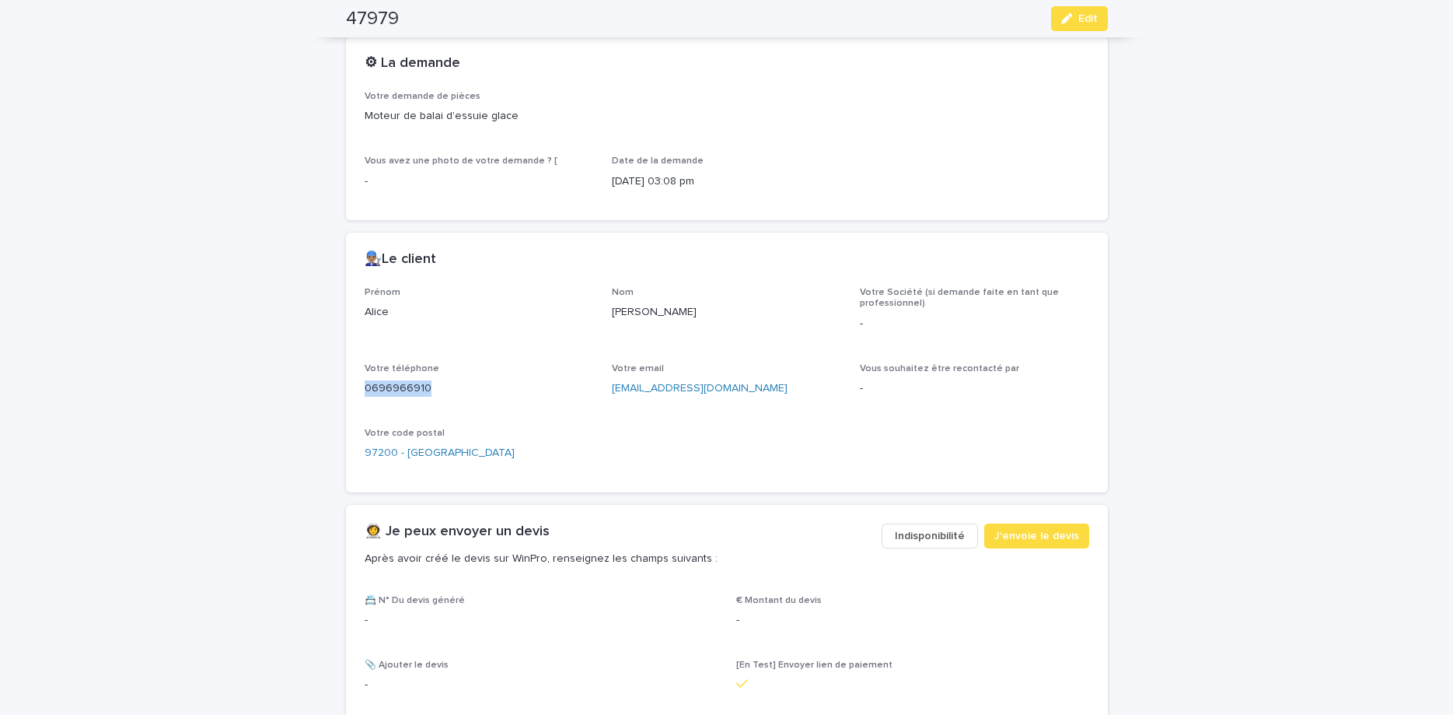
copy p "0696966910"
click at [1103, 20] on button "Edit" at bounding box center [1079, 18] width 57 height 25
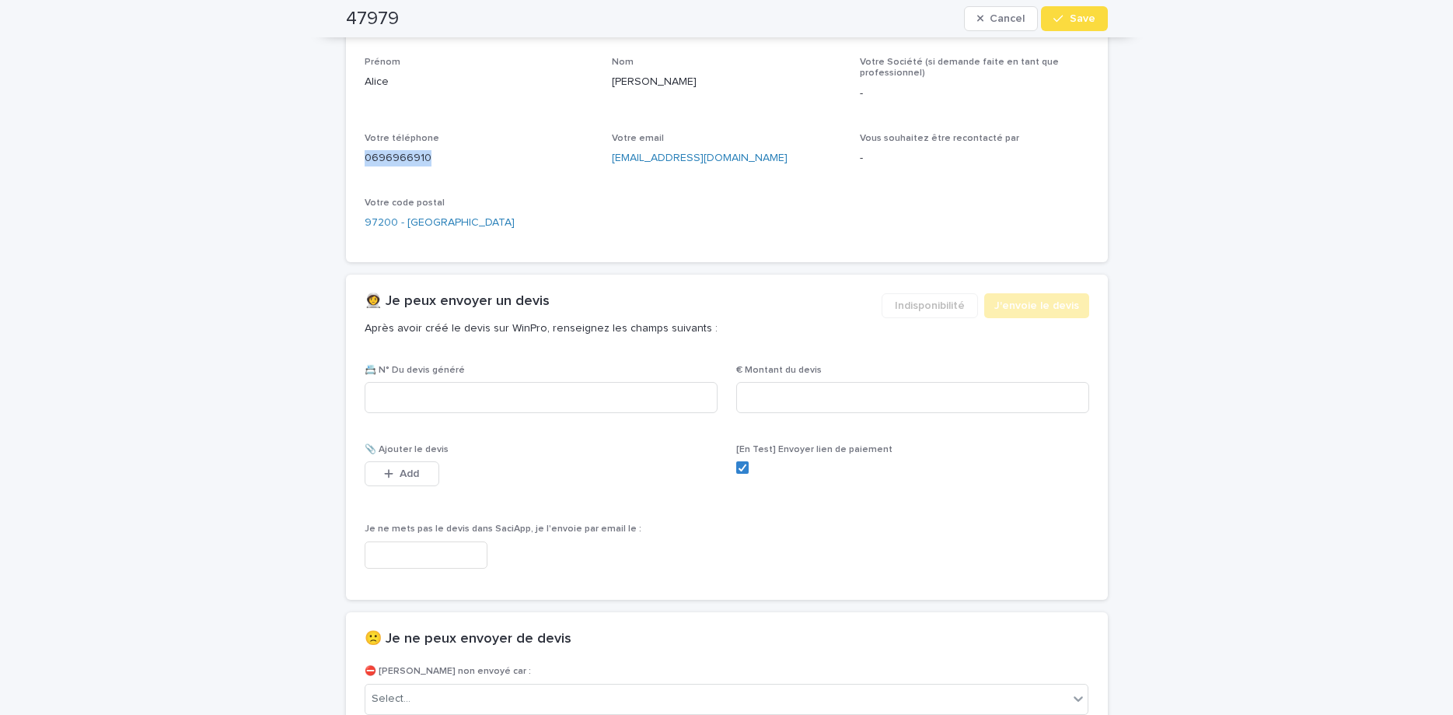
scroll to position [793, 0]
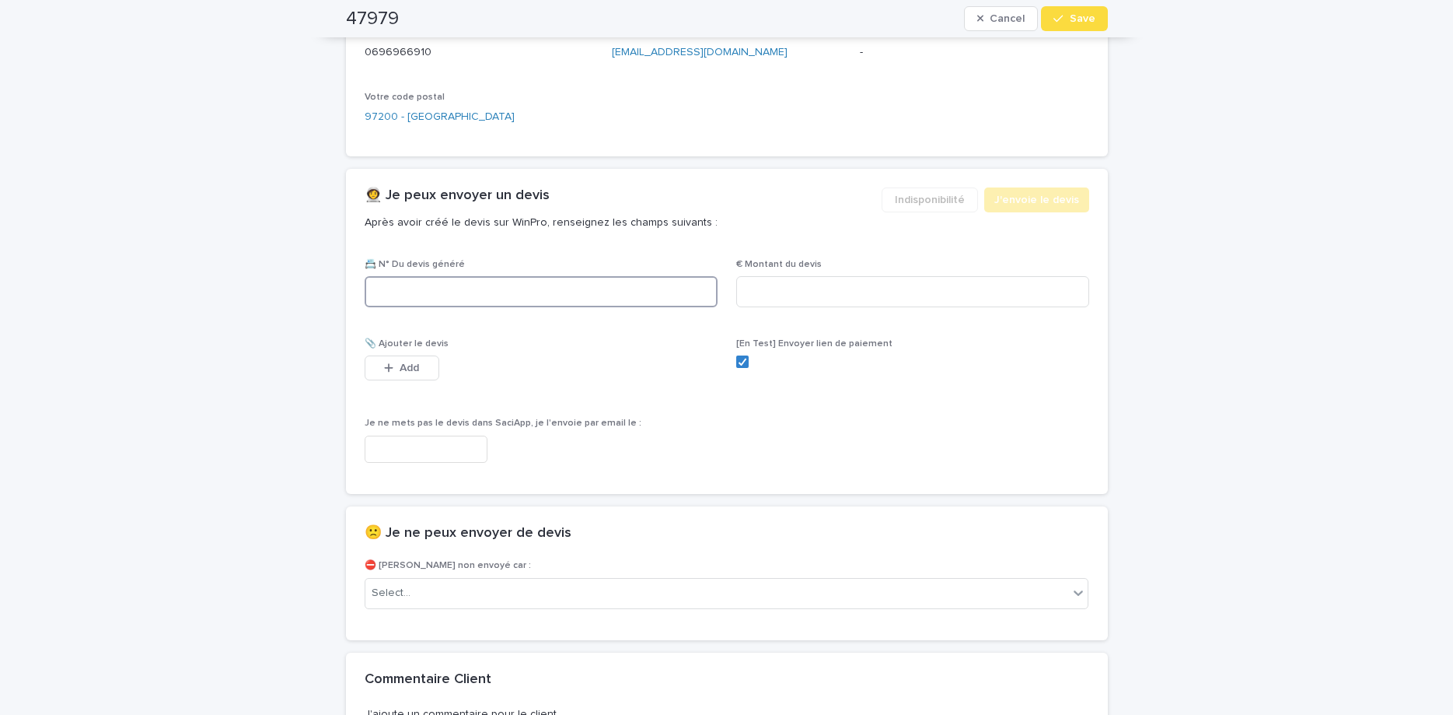
click at [592, 291] on input at bounding box center [541, 291] width 353 height 31
paste input "********"
type input "********"
click at [759, 292] on input at bounding box center [912, 291] width 353 height 31
type input "******"
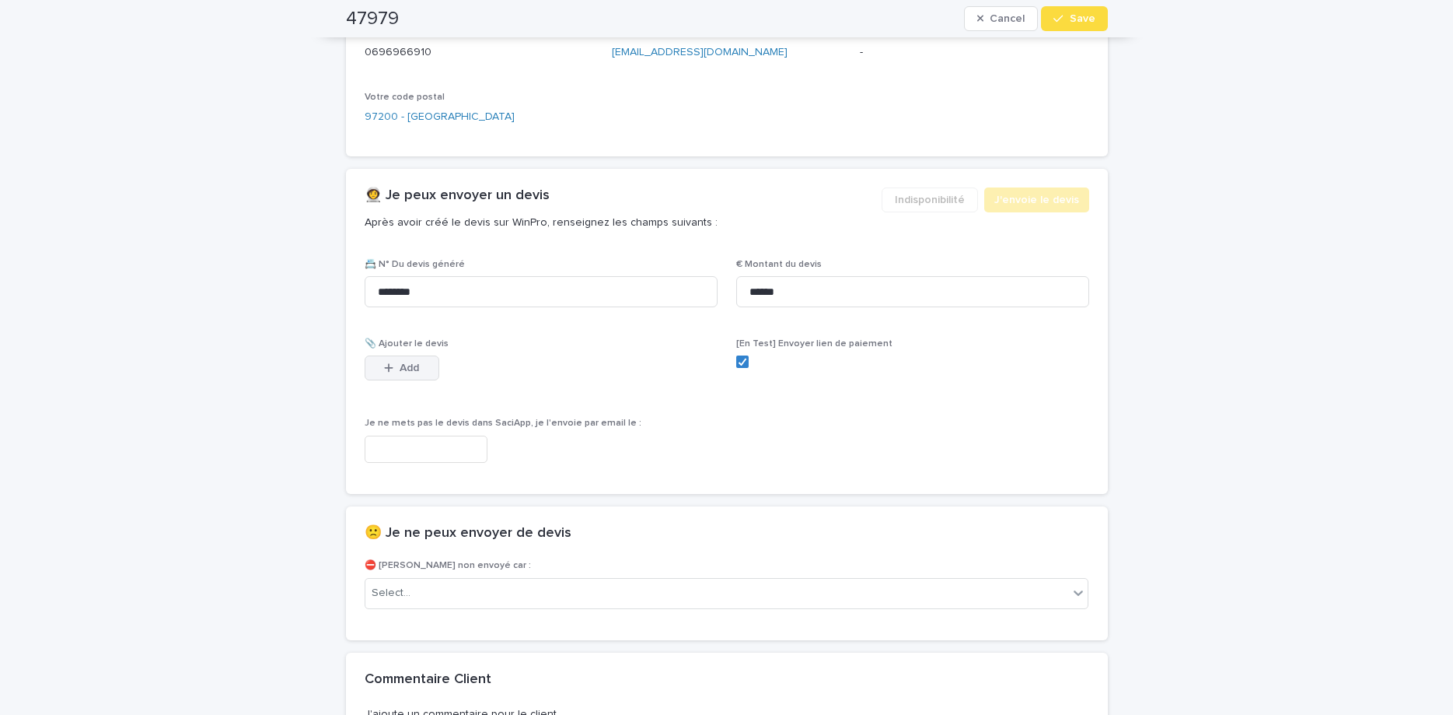
click at [368, 375] on button "Add" at bounding box center [402, 367] width 75 height 25
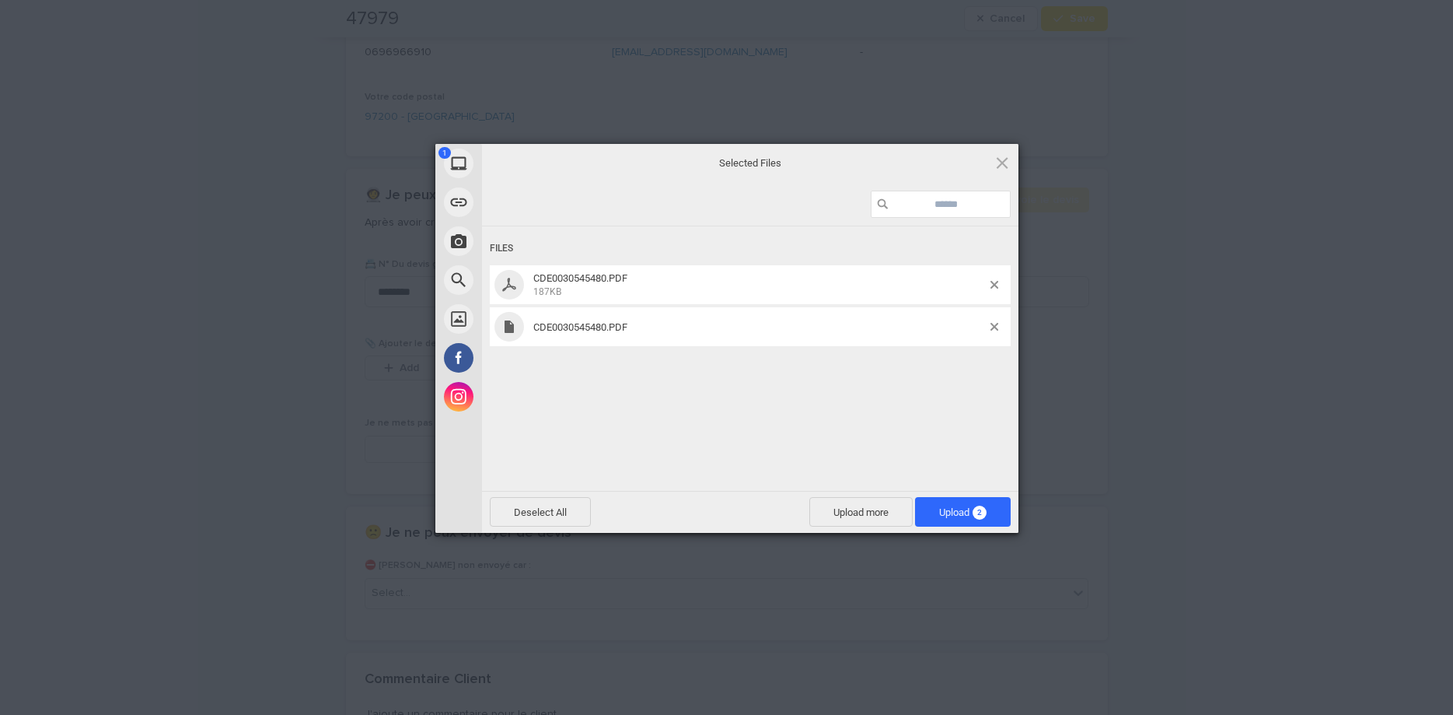
click at [868, 365] on div "Files CDE0030545480.PDF 187KB CDE0030545480.PDF" at bounding box center [750, 356] width 537 height 261
click at [992, 326] on span at bounding box center [995, 327] width 8 height 8
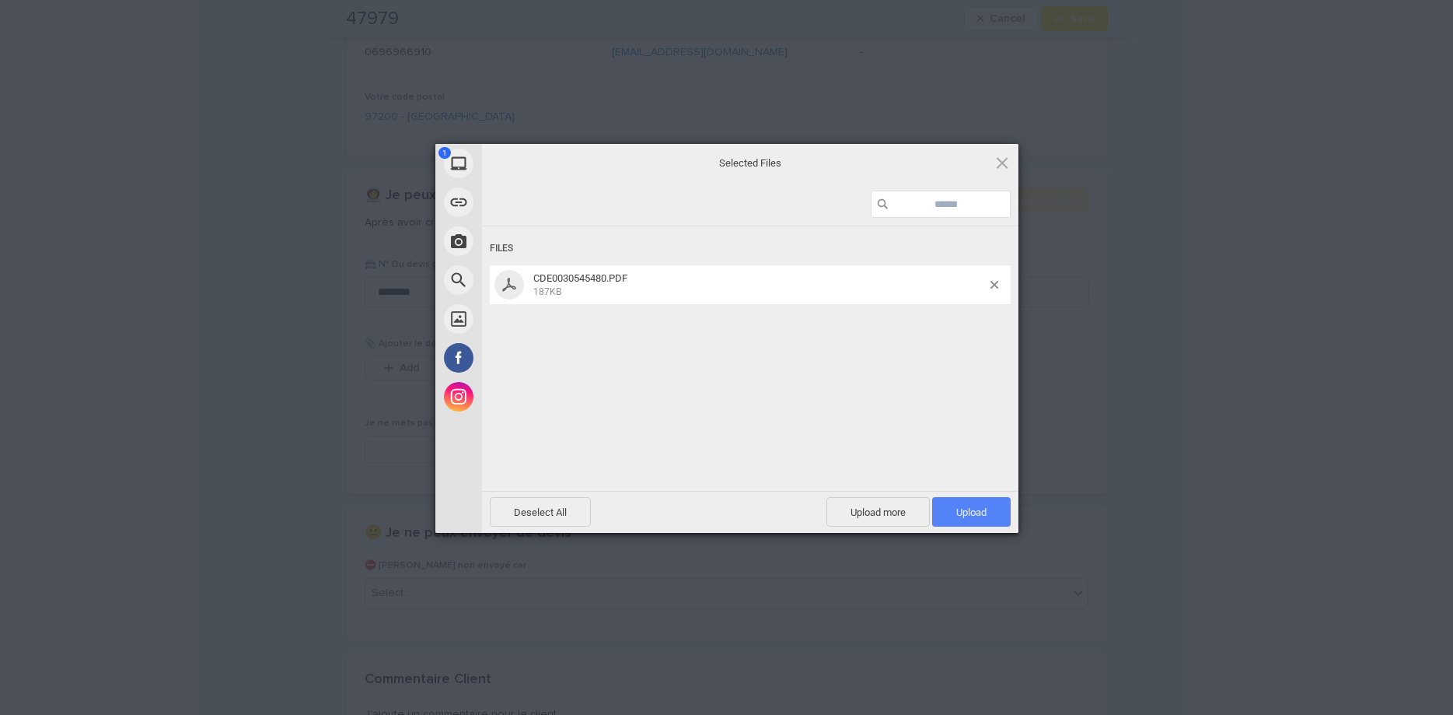
click at [963, 517] on span "Upload 1" at bounding box center [971, 512] width 30 height 12
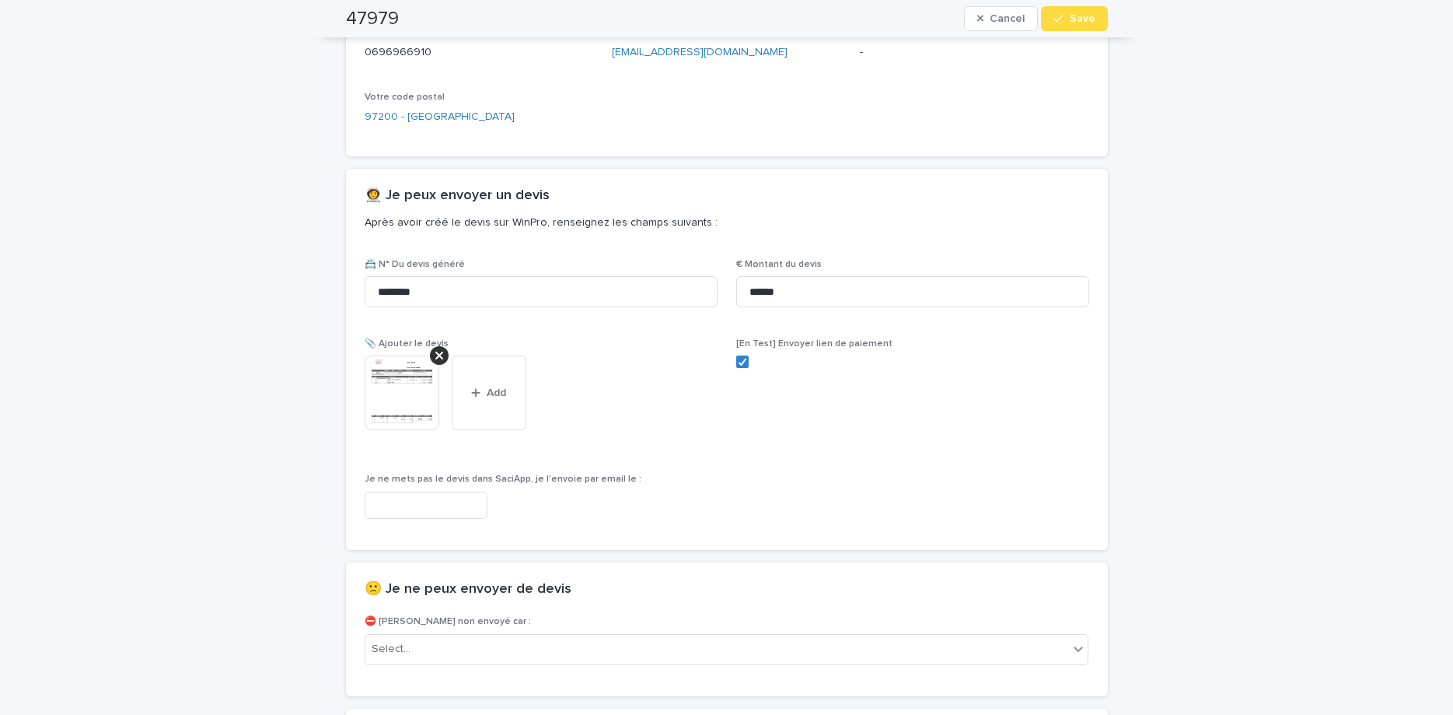
click at [1060, 16] on icon "button" at bounding box center [1058, 18] width 9 height 11
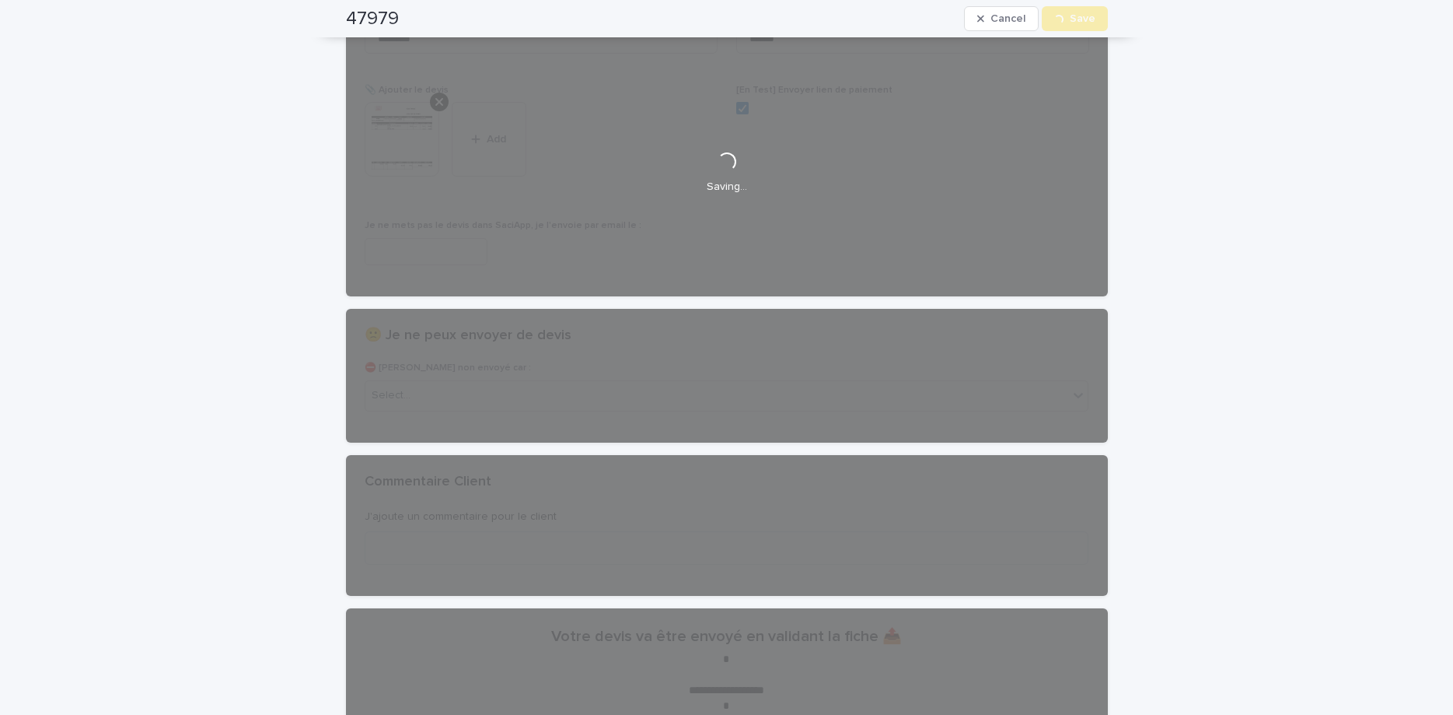
scroll to position [0, 0]
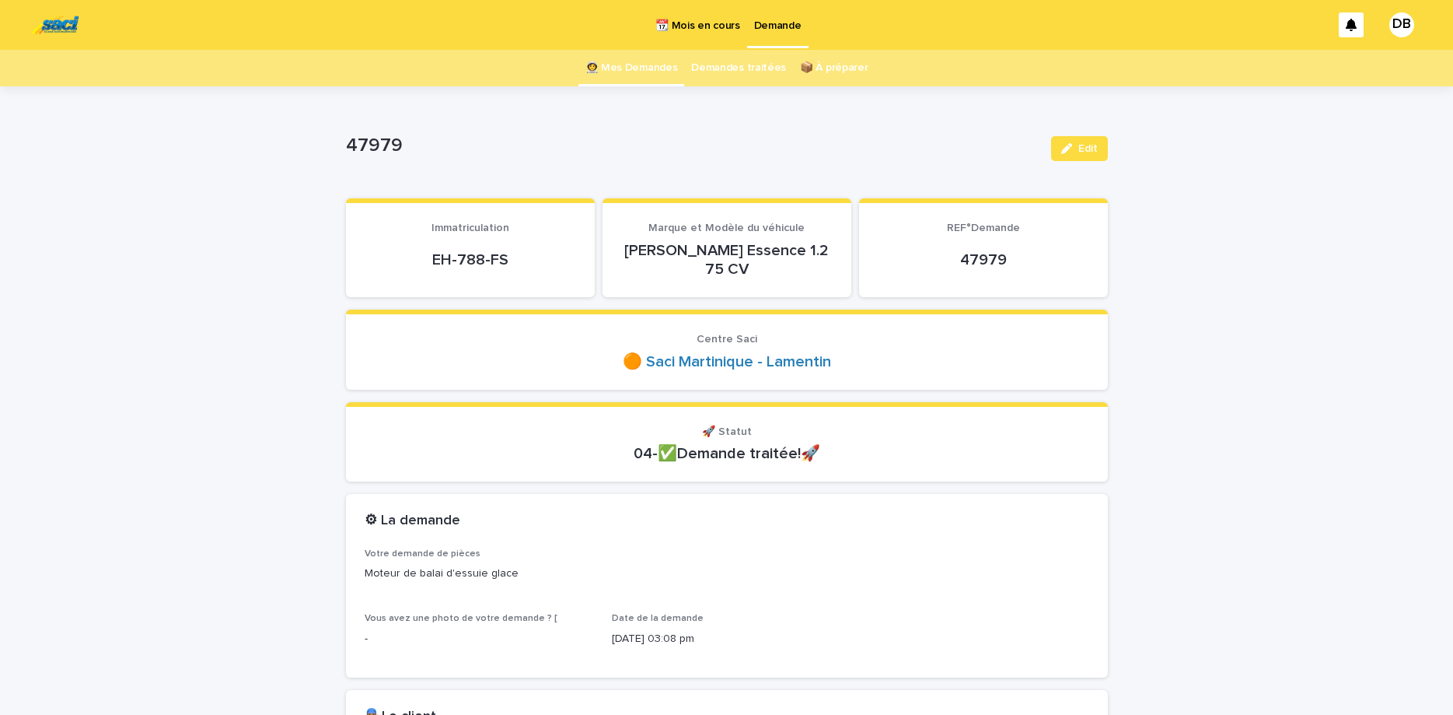
click at [646, 62] on link "👩‍🚀 Mes Demandes" at bounding box center [631, 68] width 93 height 37
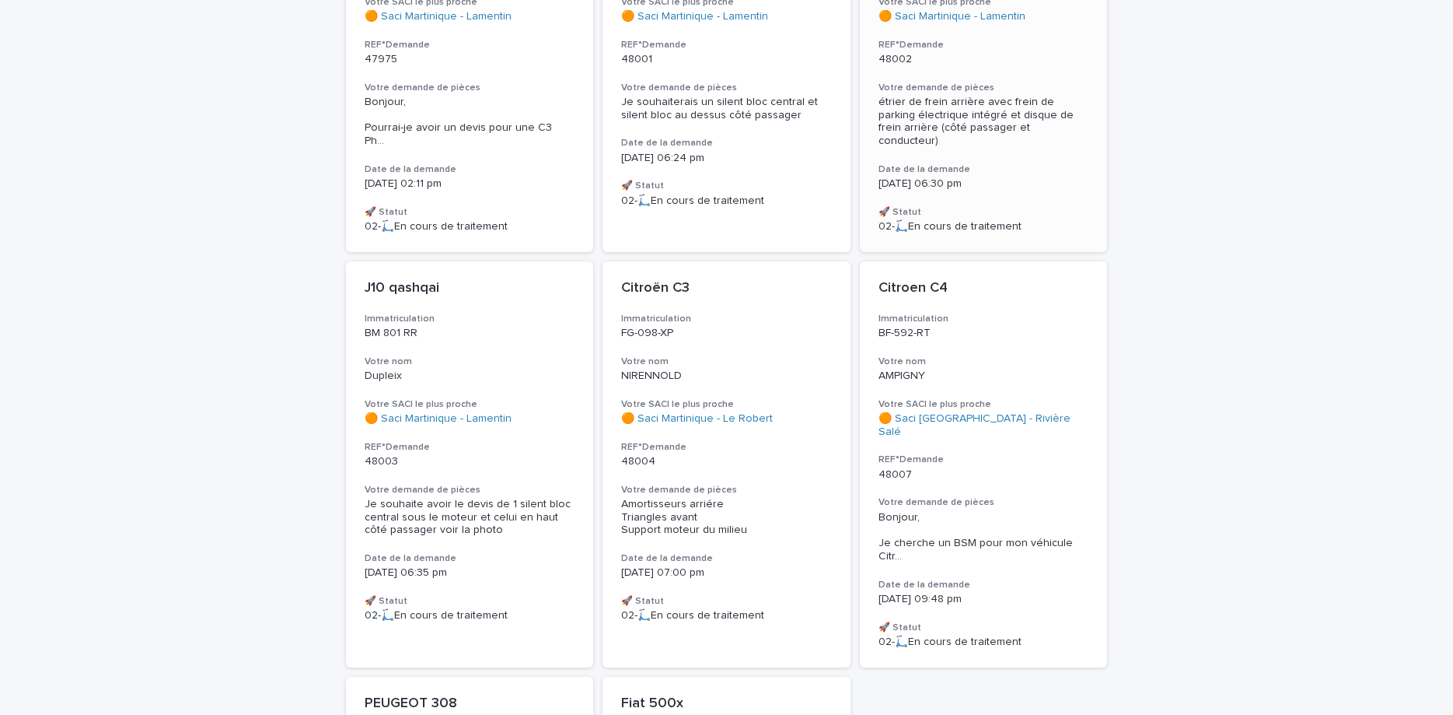
scroll to position [404, 0]
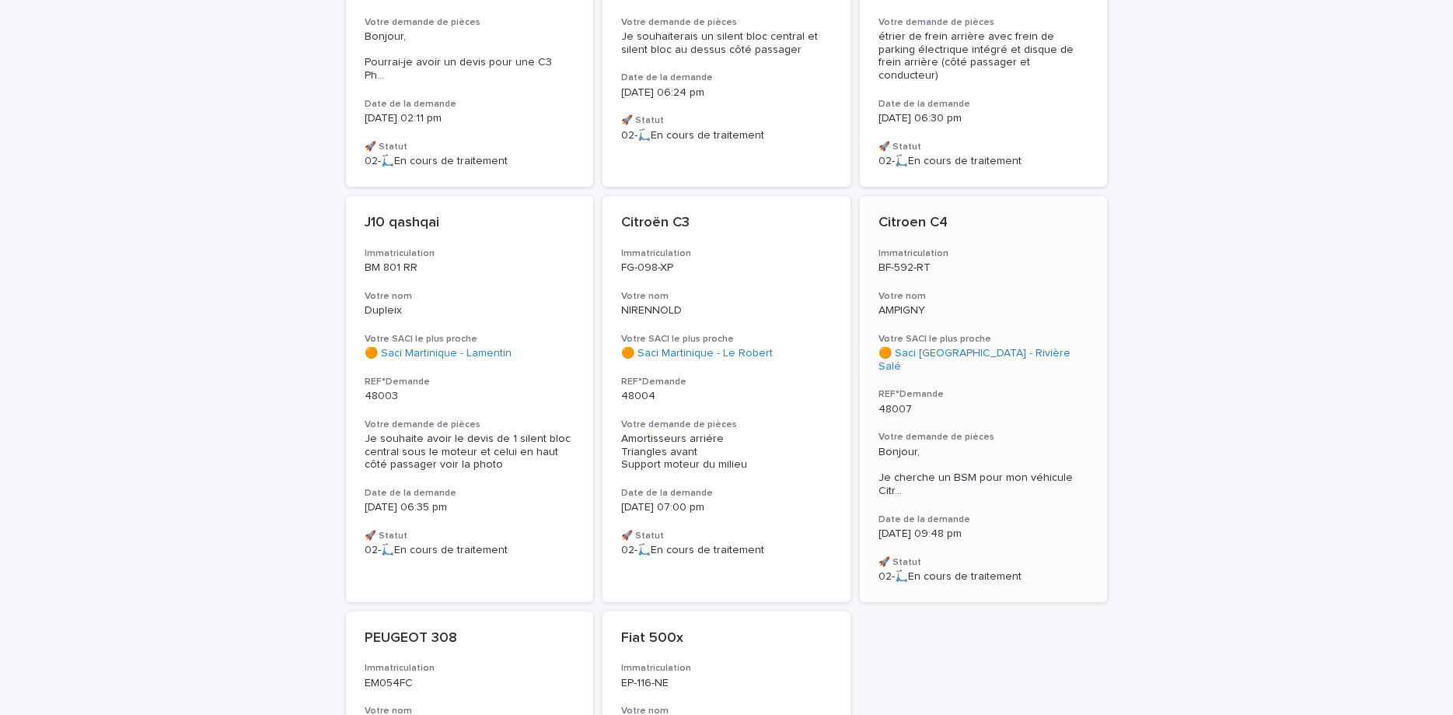
click at [984, 446] on span "Bonjour, Je cherche un BSM pour mon véhicule Citr ..." at bounding box center [984, 472] width 211 height 52
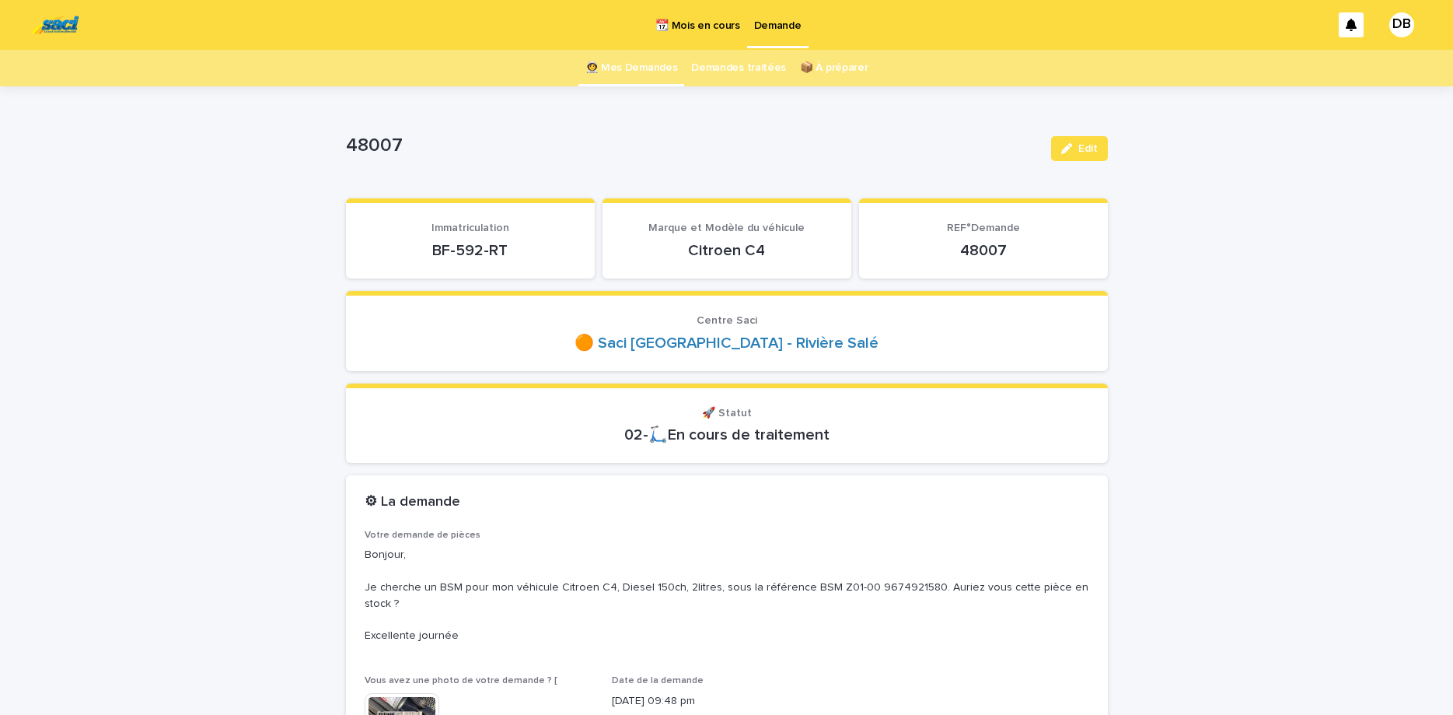
click at [477, 253] on p "BF-592-RT" at bounding box center [470, 250] width 211 height 19
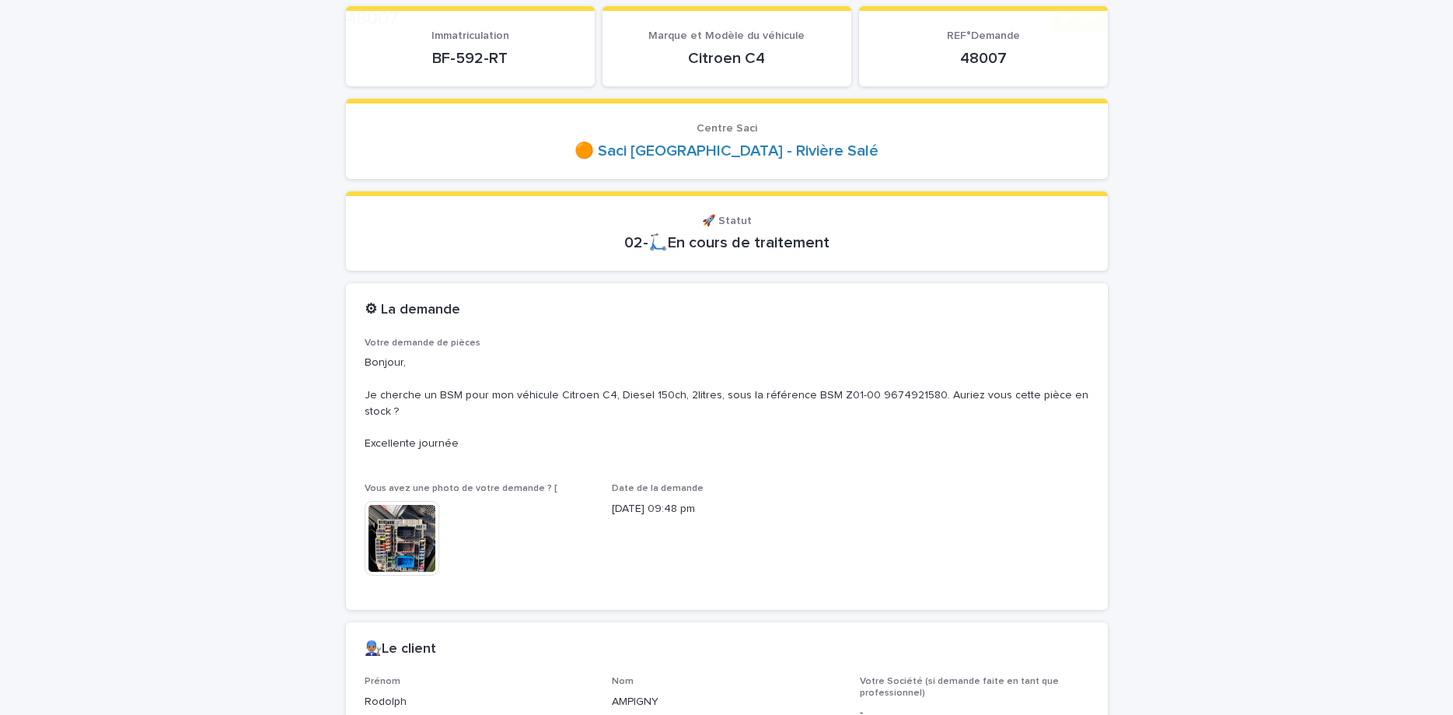
scroll to position [196, 0]
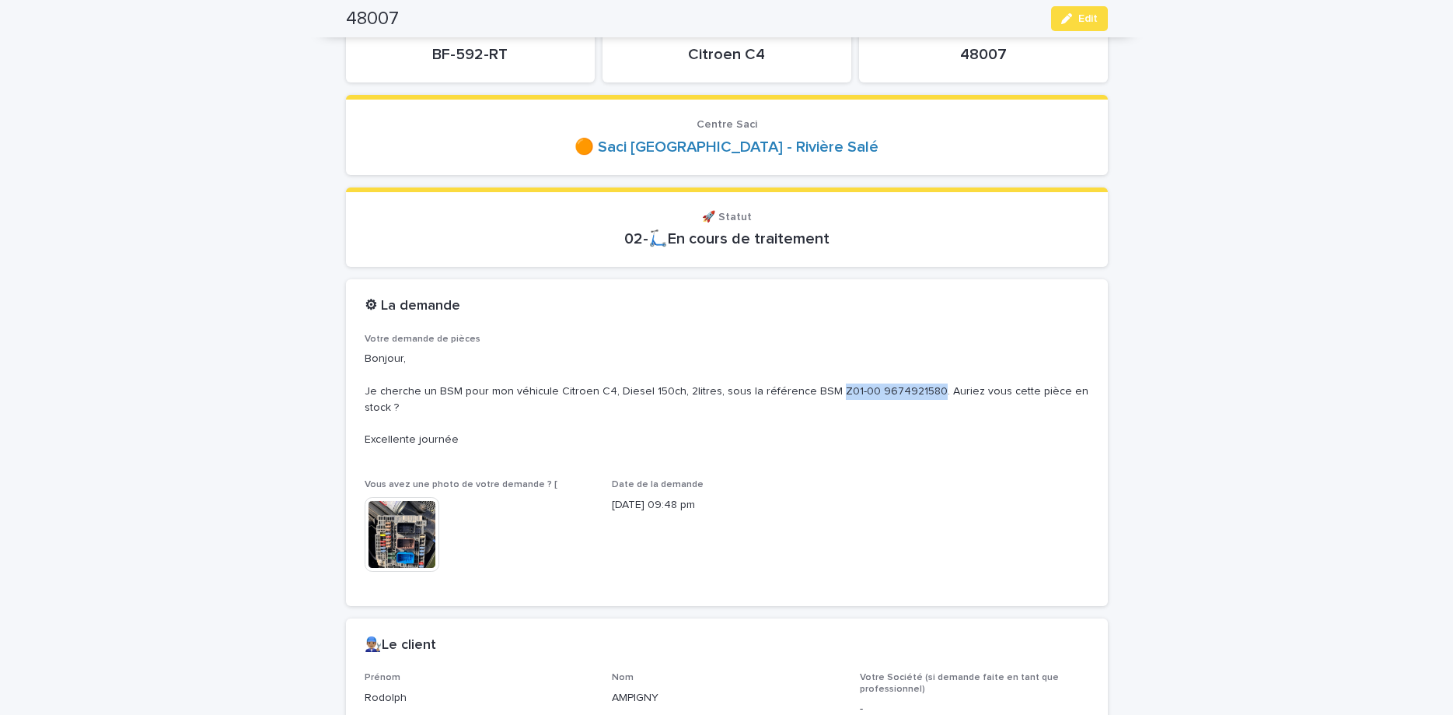
drag, startPoint x: 819, startPoint y: 390, endPoint x: 895, endPoint y: 402, distance: 77.2
click at [914, 391] on p "Bonjour, Je cherche un BSM pour mon véhicule Citroen C4, Diesel 150ch, 2litres,…" at bounding box center [727, 399] width 725 height 97
copy p "Z01-00 9674921580"
click at [459, 61] on p "BF-592-RT" at bounding box center [470, 54] width 211 height 19
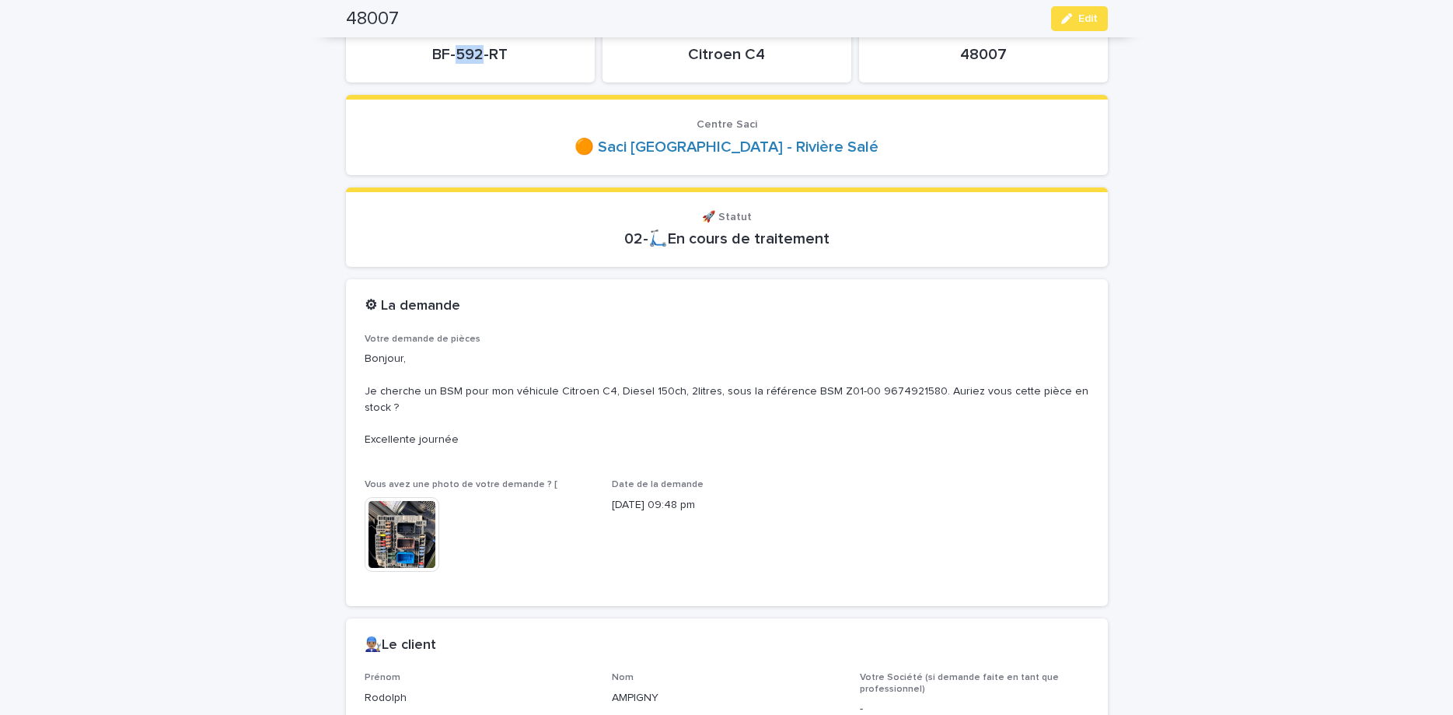
click at [459, 61] on p "BF-592-RT" at bounding box center [470, 54] width 211 height 19
click at [976, 49] on p "48007" at bounding box center [983, 54] width 211 height 19
copy p "48007"
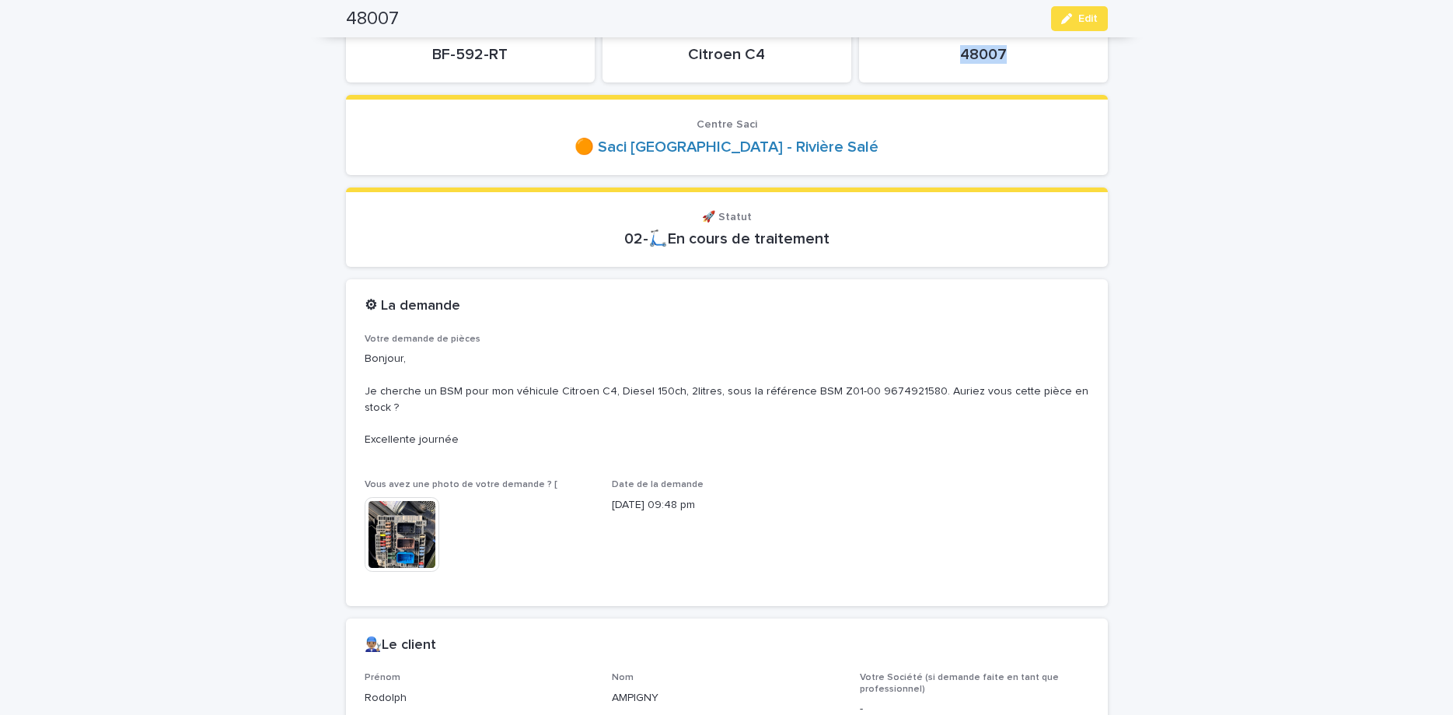
scroll to position [0, 0]
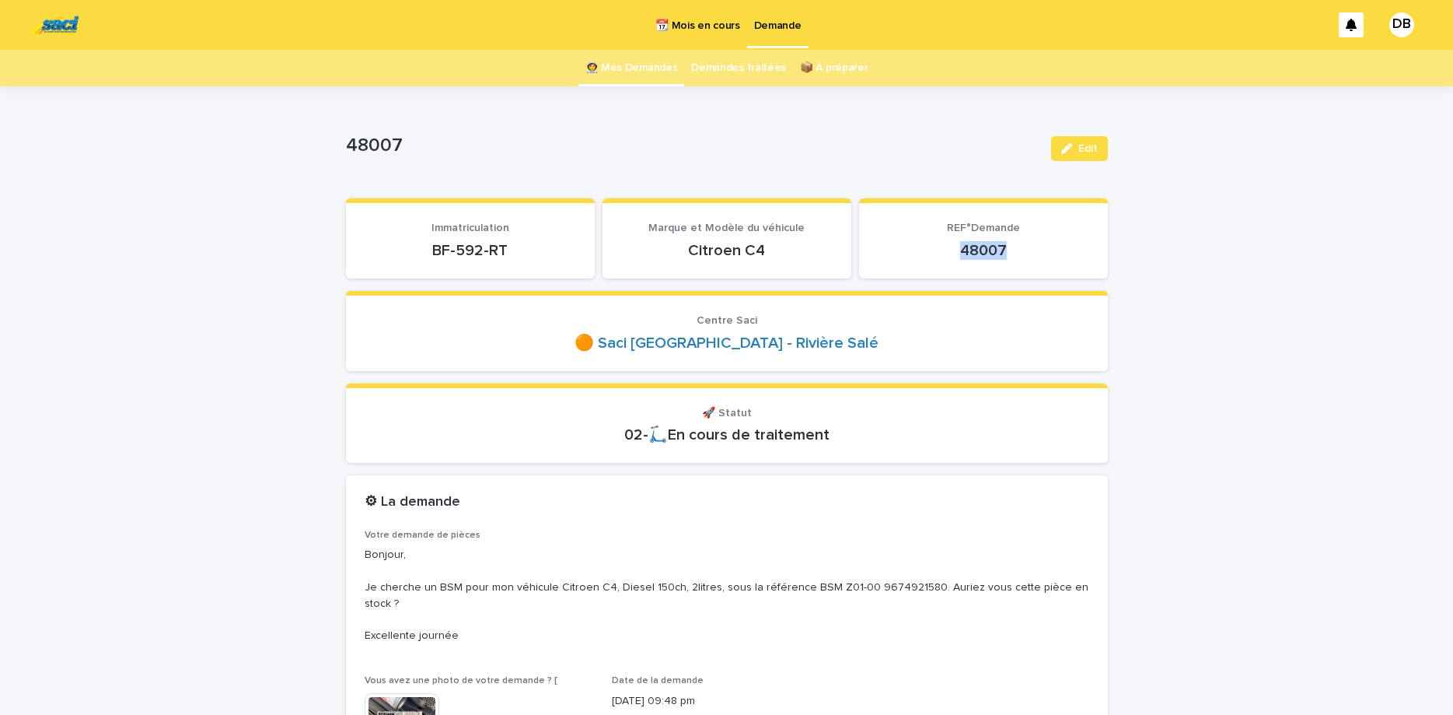
click at [640, 51] on link "👩‍🚀 Mes Demandes" at bounding box center [631, 68] width 93 height 37
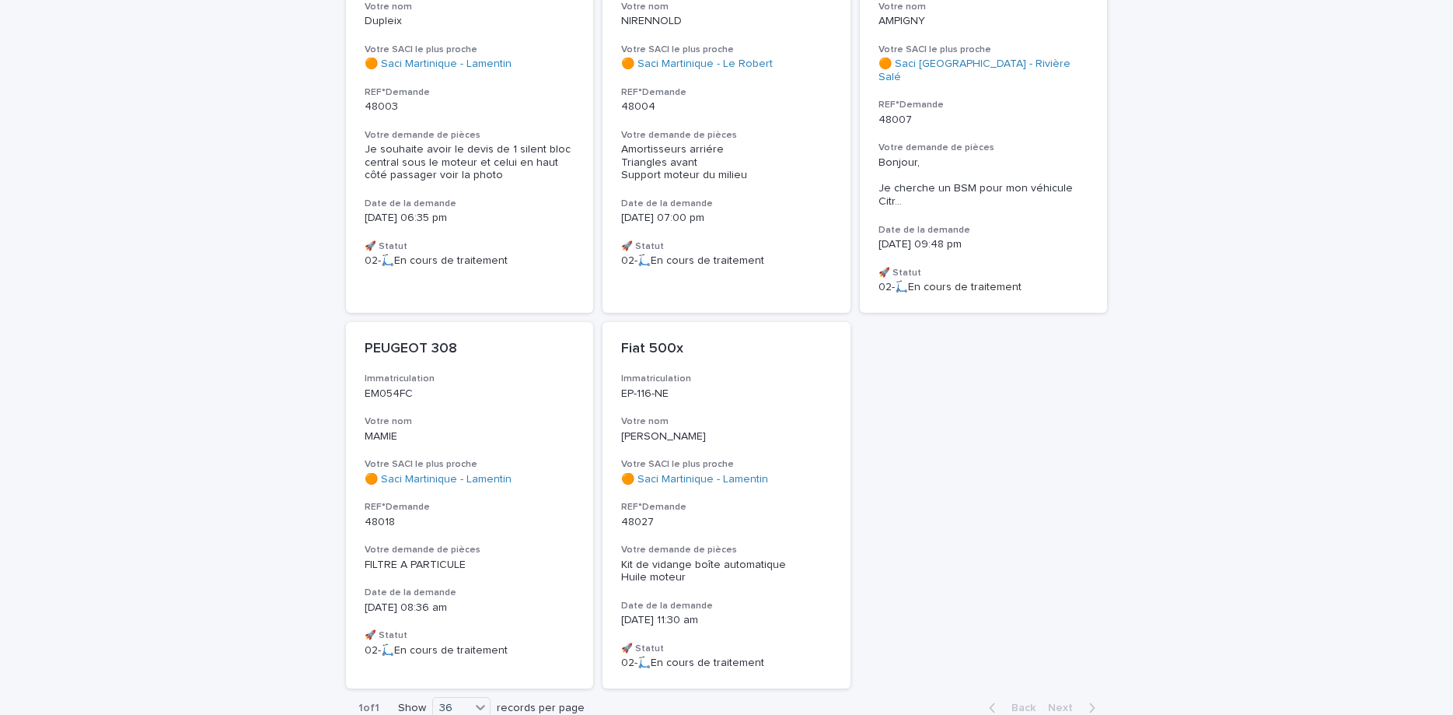
scroll to position [718, 0]
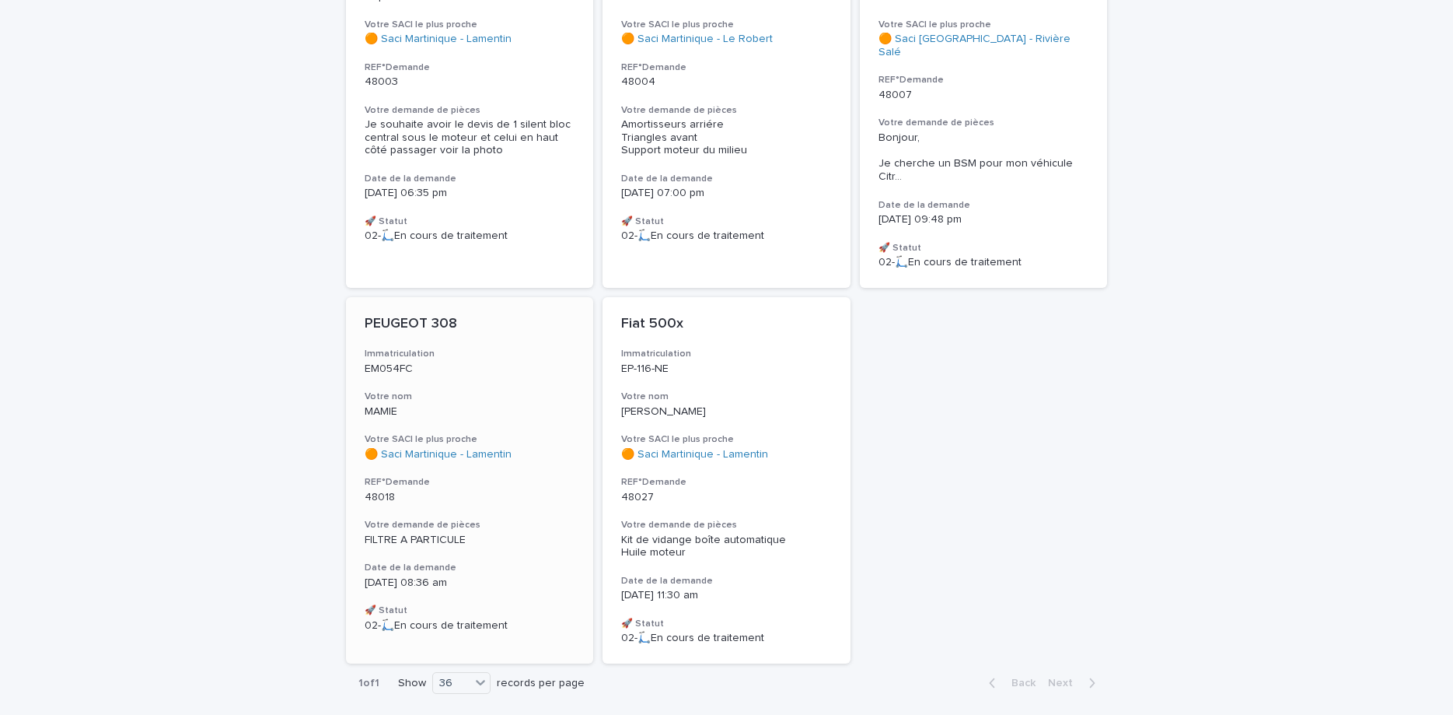
click at [522, 348] on h3 "Immatriculation" at bounding box center [470, 354] width 211 height 12
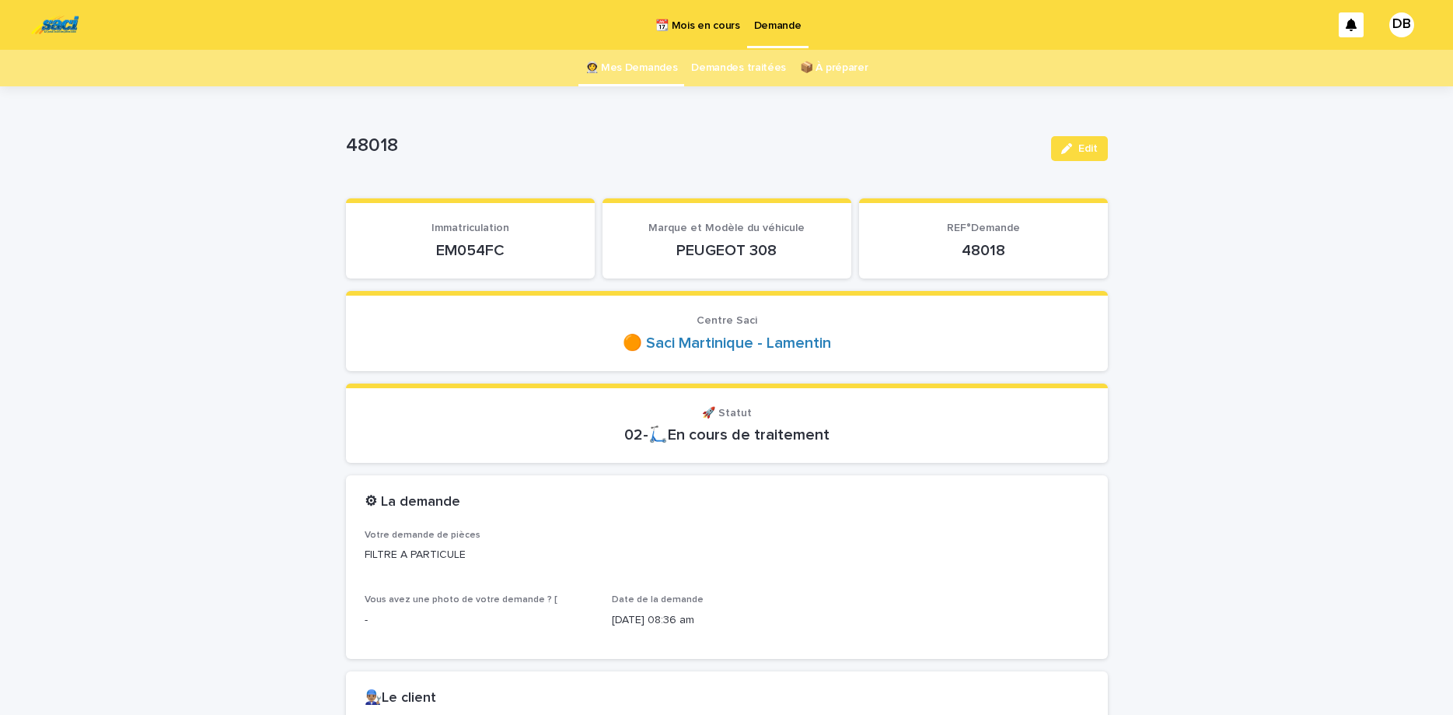
click at [465, 249] on p "EM054FC" at bounding box center [470, 250] width 211 height 19
copy p "EM054FC"
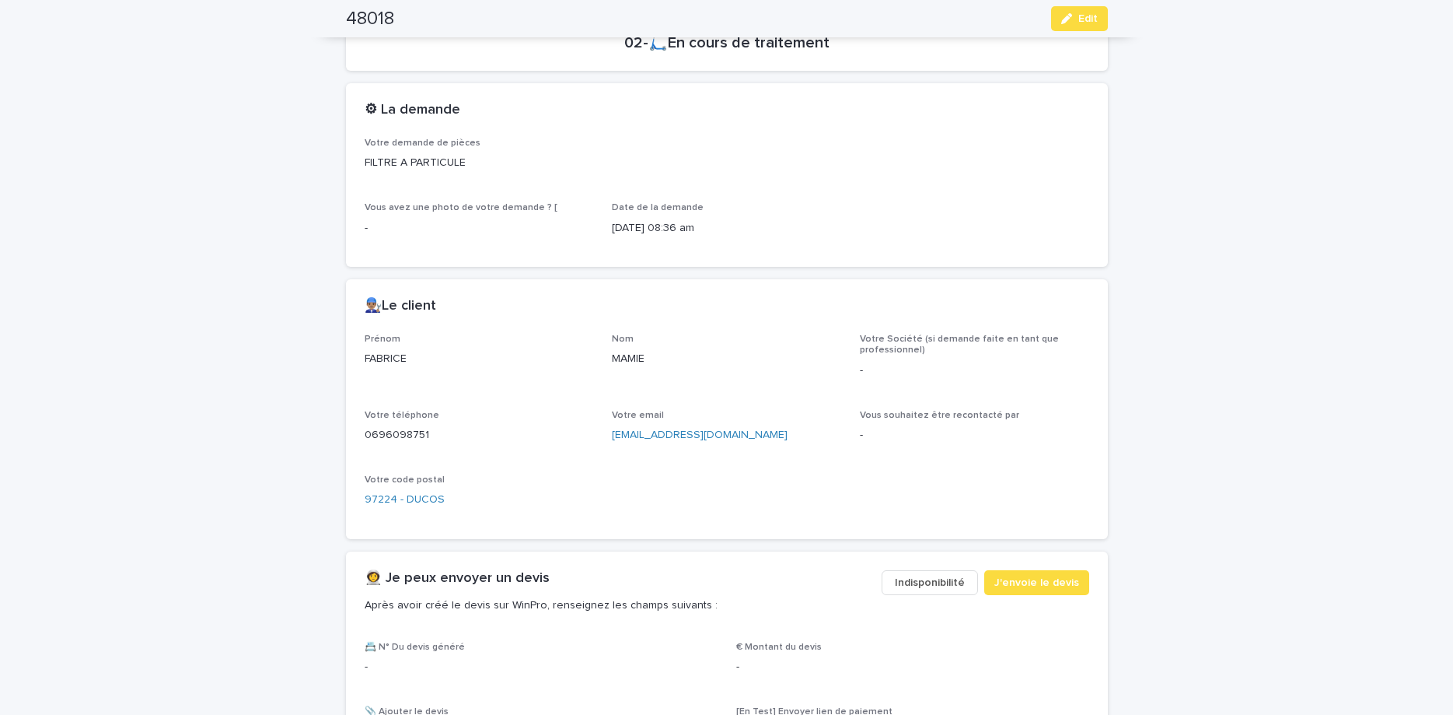
click at [407, 433] on p "0696098751" at bounding box center [479, 435] width 229 height 16
copy p "0696098751"
click at [1079, 26] on button "Edit" at bounding box center [1079, 18] width 57 height 25
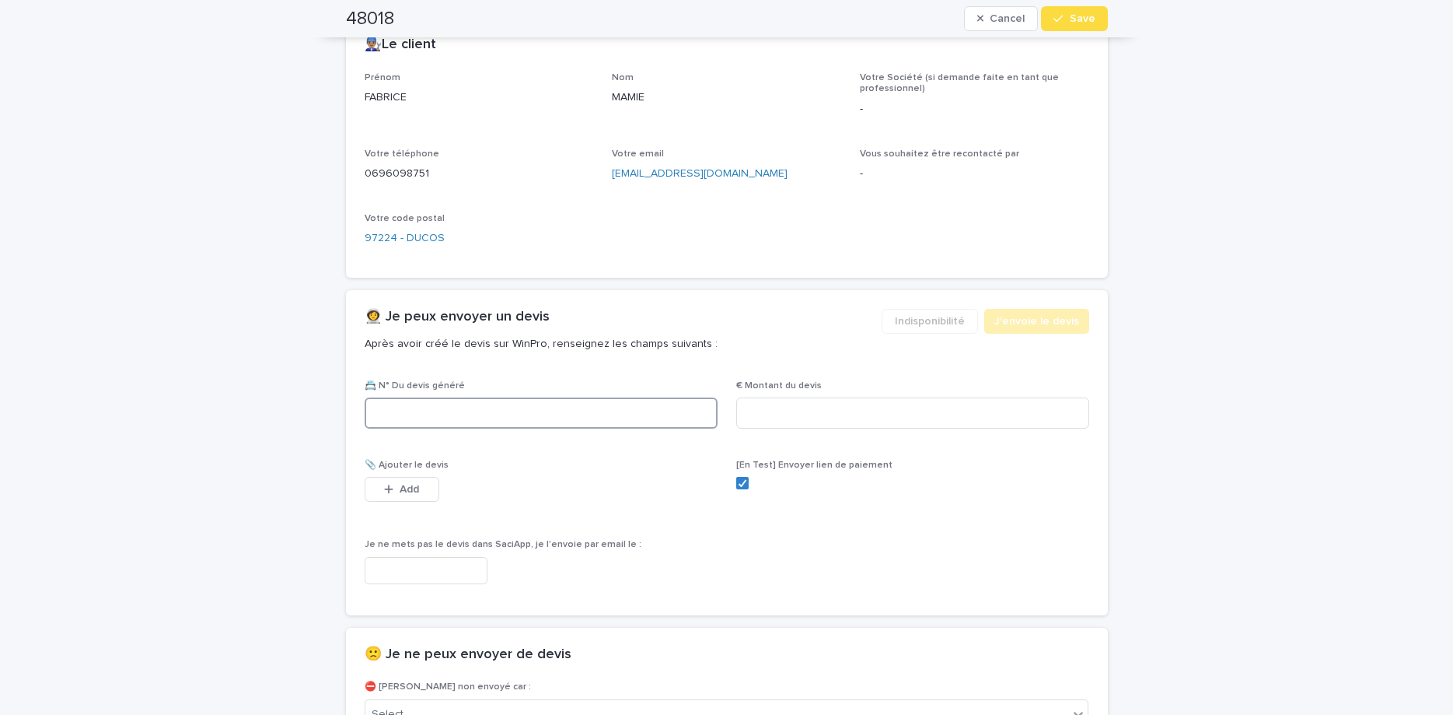
click at [515, 421] on input at bounding box center [541, 412] width 353 height 31
paste input "********"
type input "********"
click at [830, 421] on input at bounding box center [912, 412] width 353 height 31
type input "*******"
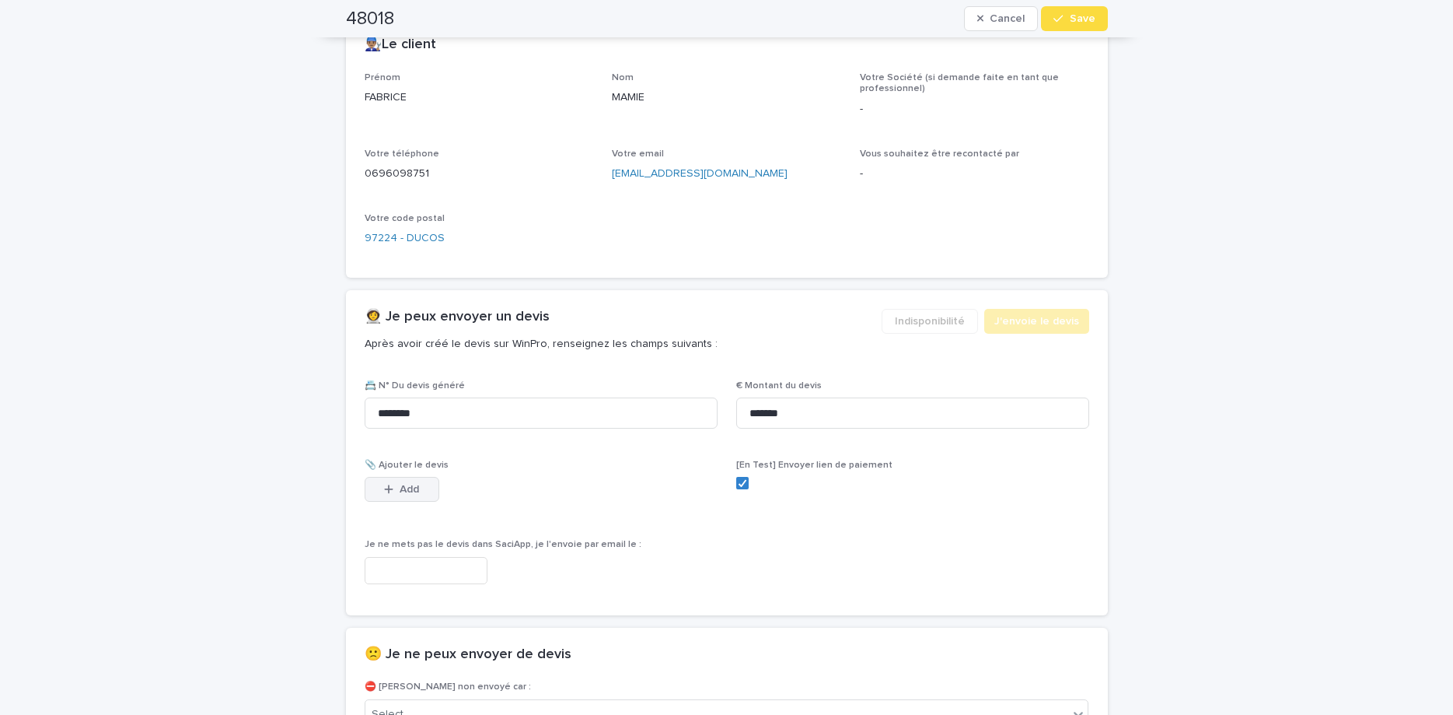
click at [417, 482] on button "Add" at bounding box center [402, 489] width 75 height 25
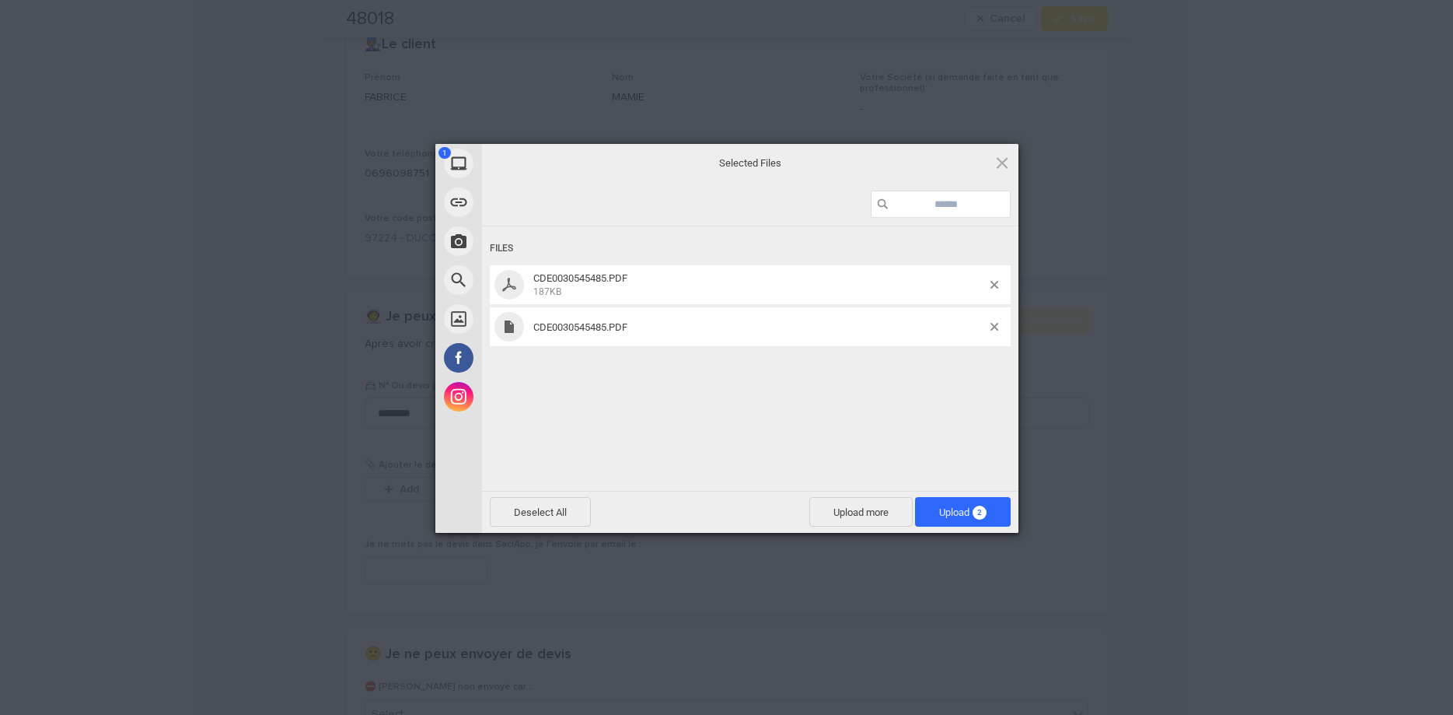
drag, startPoint x: 837, startPoint y: 397, endPoint x: 885, endPoint y: 395, distance: 47.5
click at [844, 398] on div "Files CDE0030545485.PDF 187KB CDE0030545485.PDF" at bounding box center [750, 356] width 537 height 261
click at [1000, 328] on div at bounding box center [1001, 327] width 20 height 8
drag, startPoint x: 998, startPoint y: 327, endPoint x: 986, endPoint y: 467, distance: 140.4
click at [996, 327] on span at bounding box center [995, 327] width 8 height 8
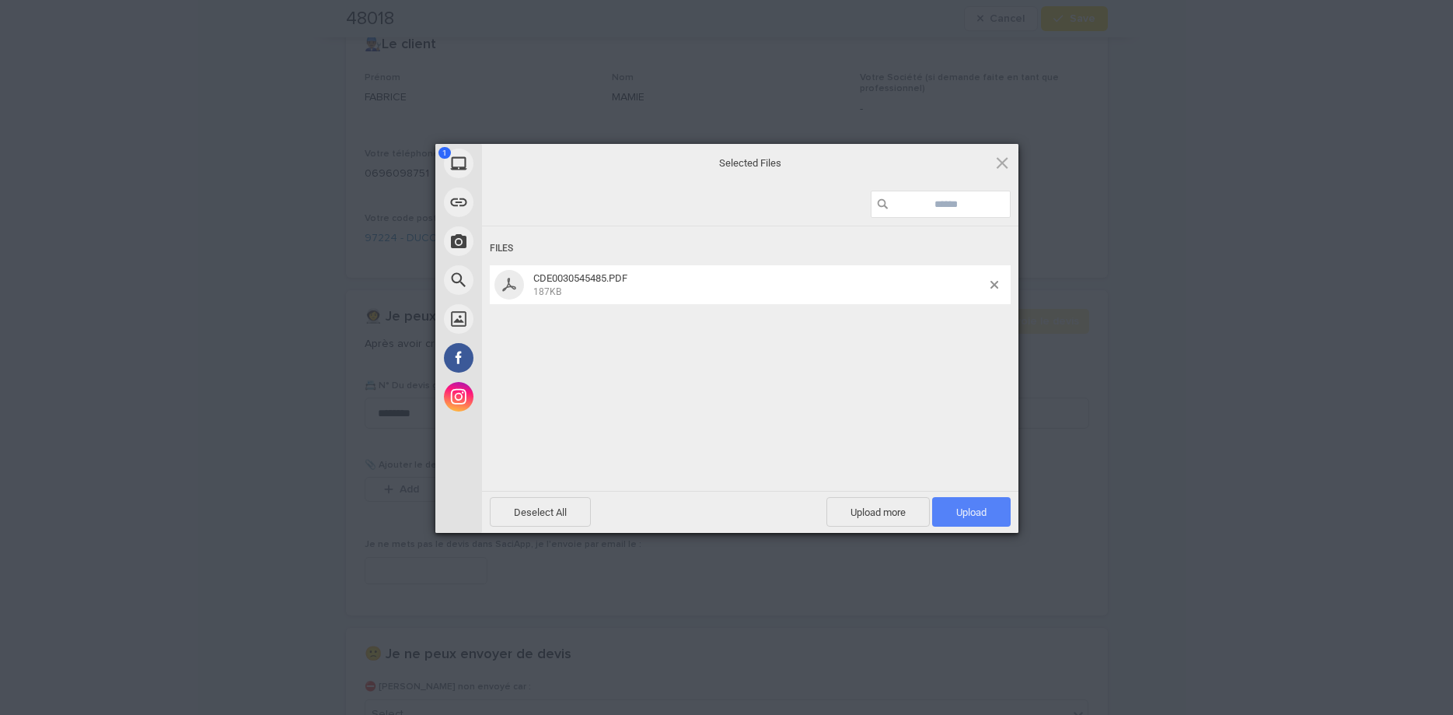
click at [982, 502] on span "Upload 1" at bounding box center [971, 512] width 79 height 30
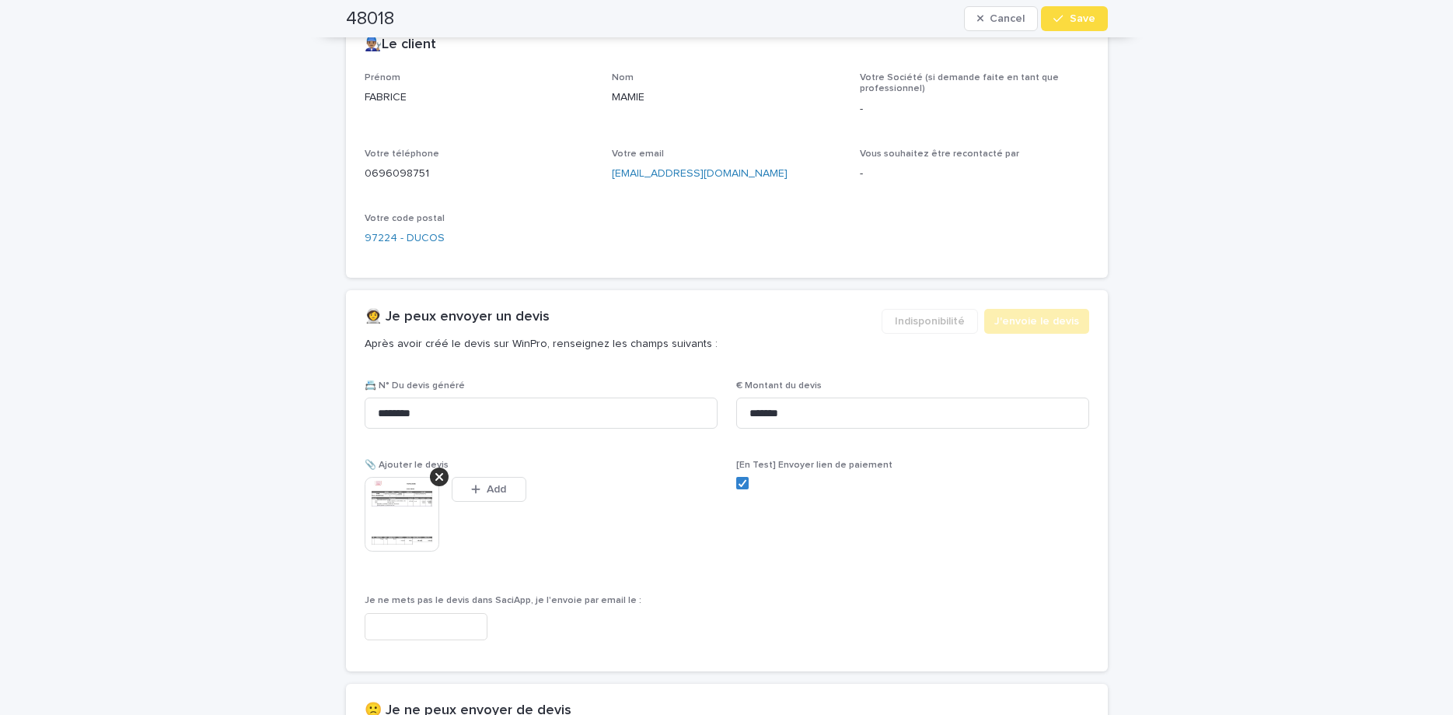
click at [1065, 18] on div "button" at bounding box center [1062, 18] width 16 height 11
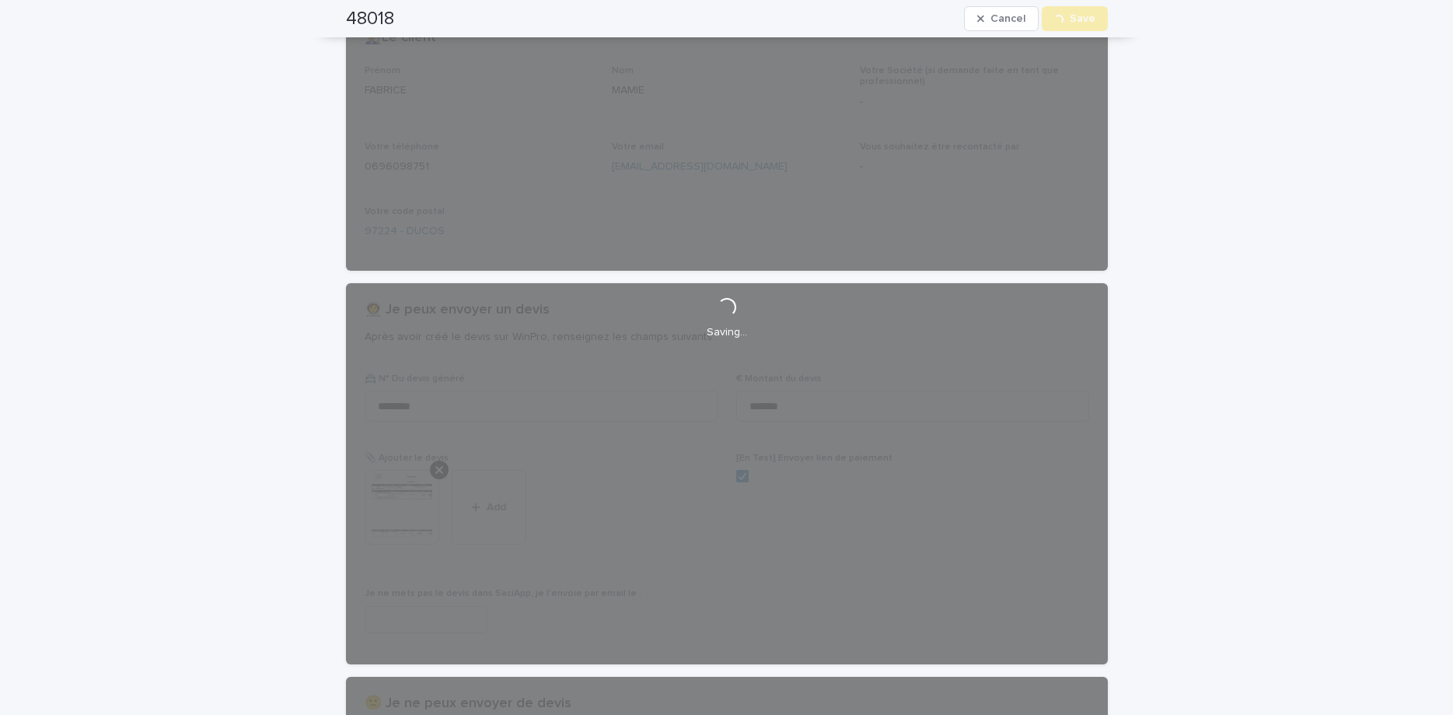
scroll to position [666, 0]
